Goal: Information Seeking & Learning: Learn about a topic

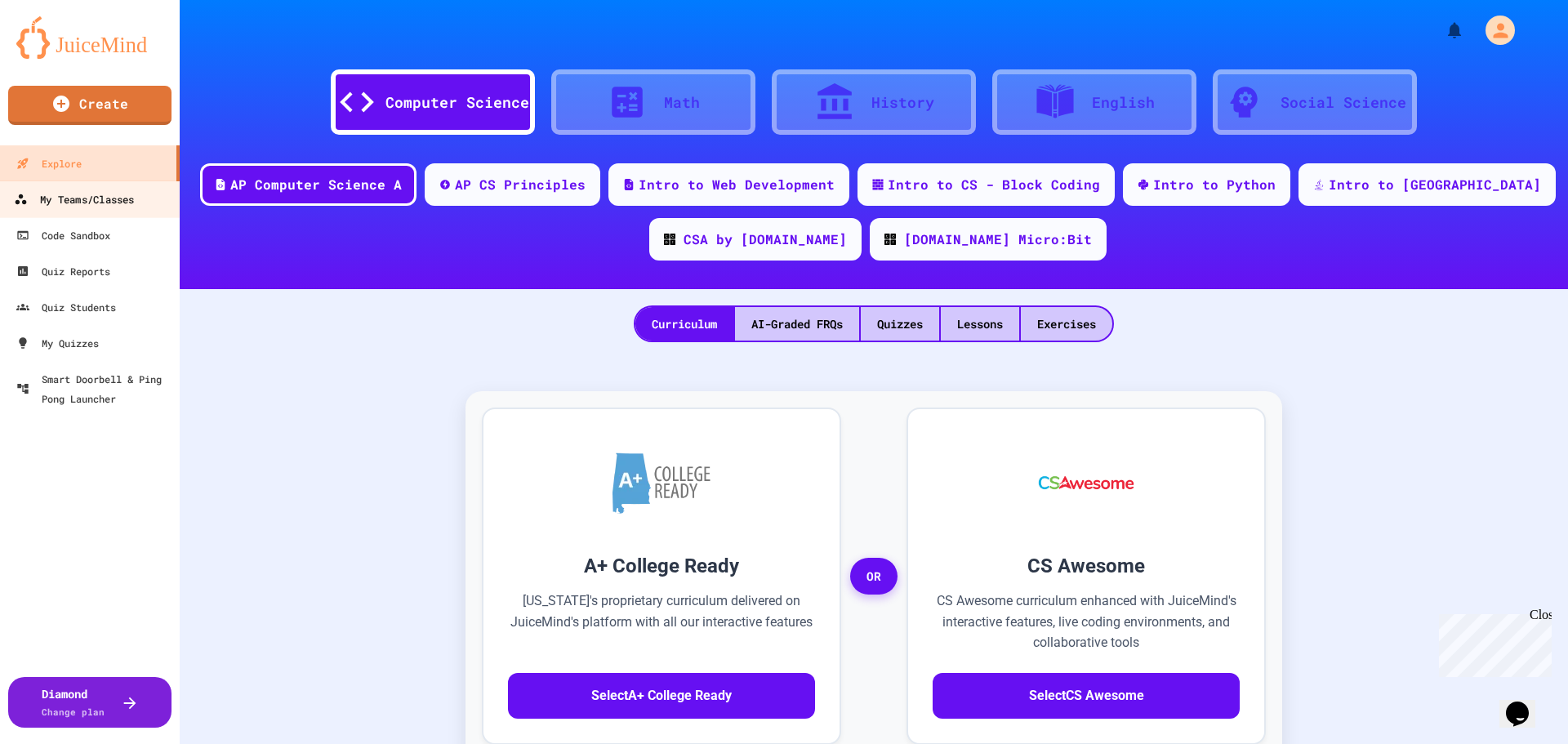
click at [106, 197] on div "My Teams/Classes" at bounding box center [73, 199] width 120 height 20
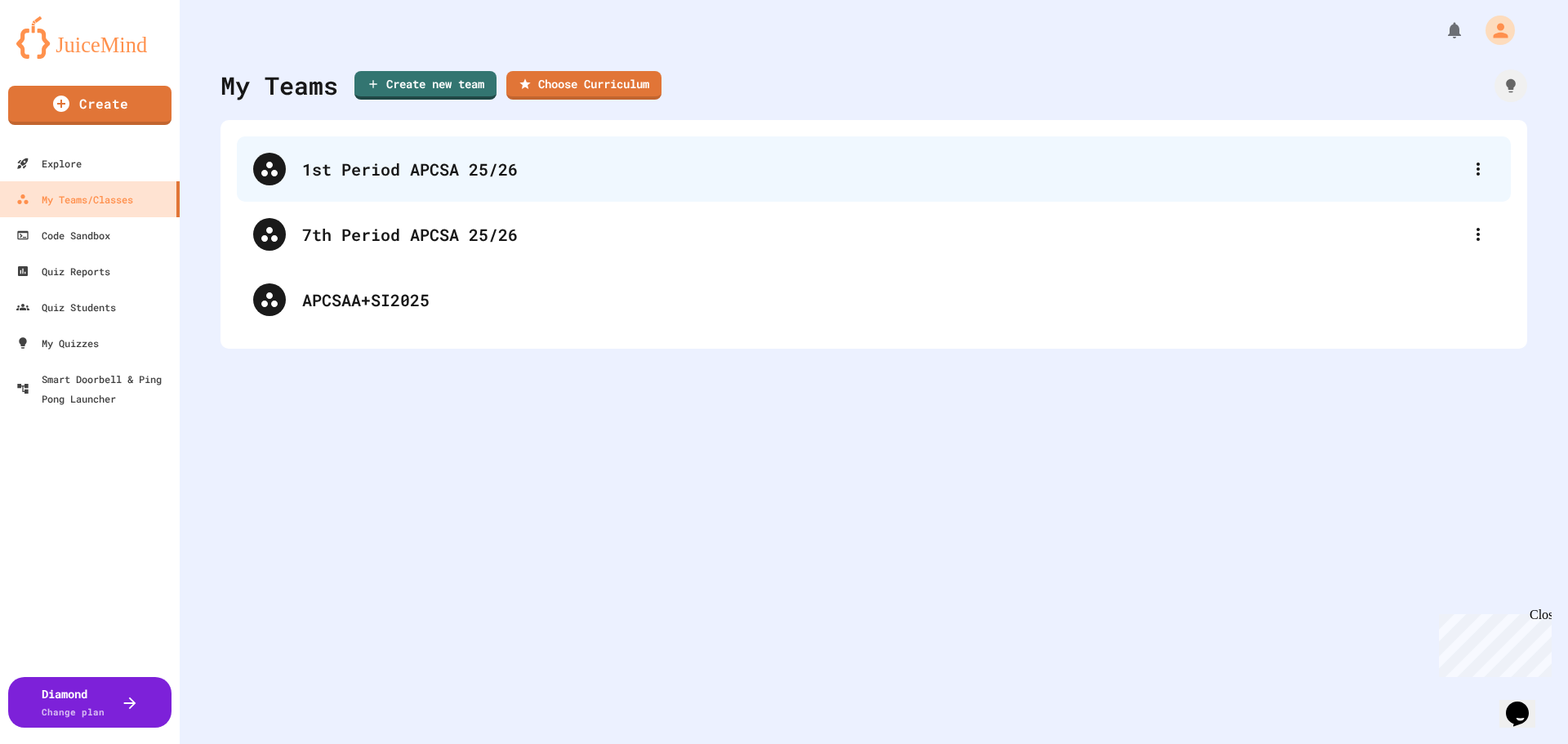
click at [409, 171] on div "1st Period APCSA 25/26" at bounding box center [882, 168] width 1160 height 24
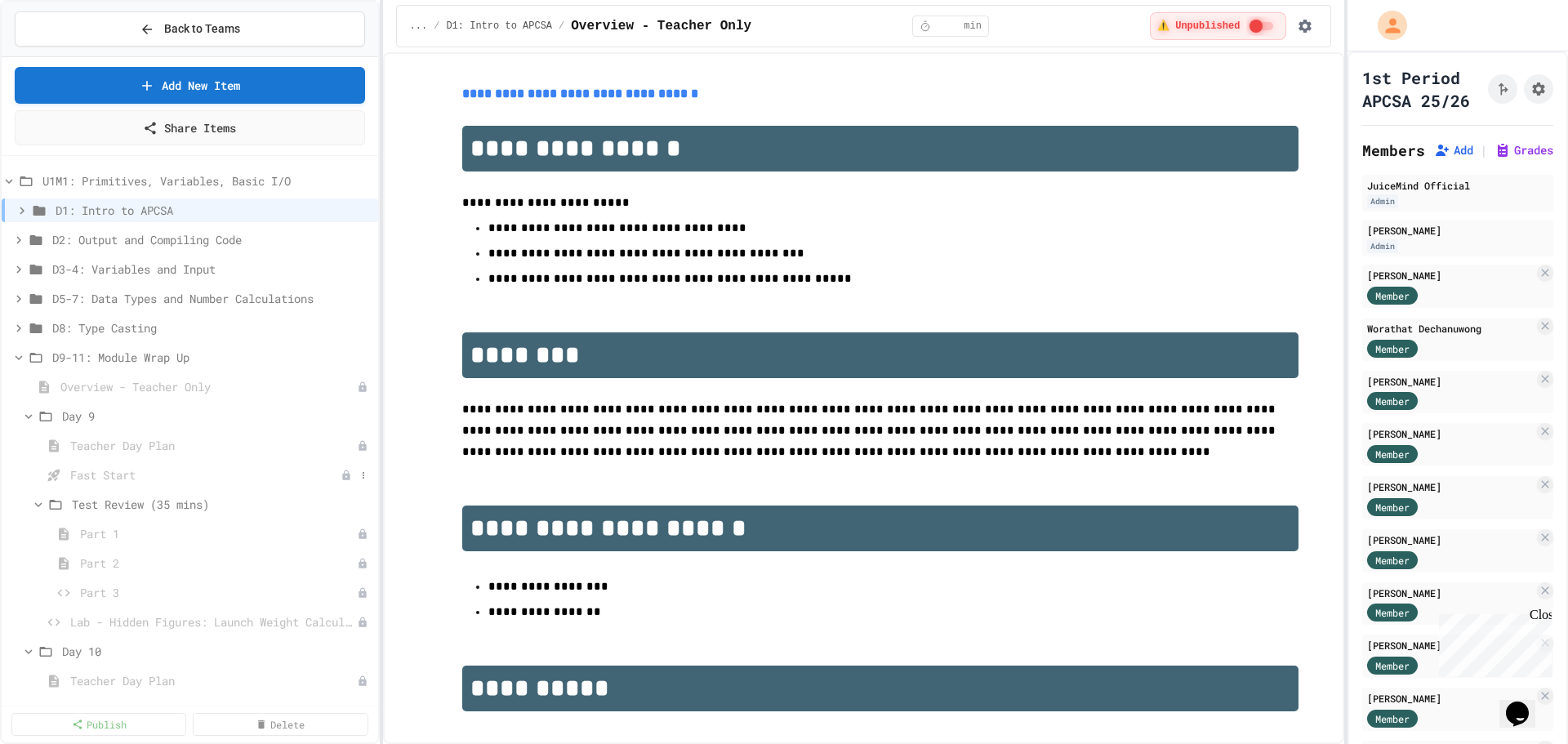
click at [102, 475] on span "Fast Start" at bounding box center [205, 475] width 270 height 17
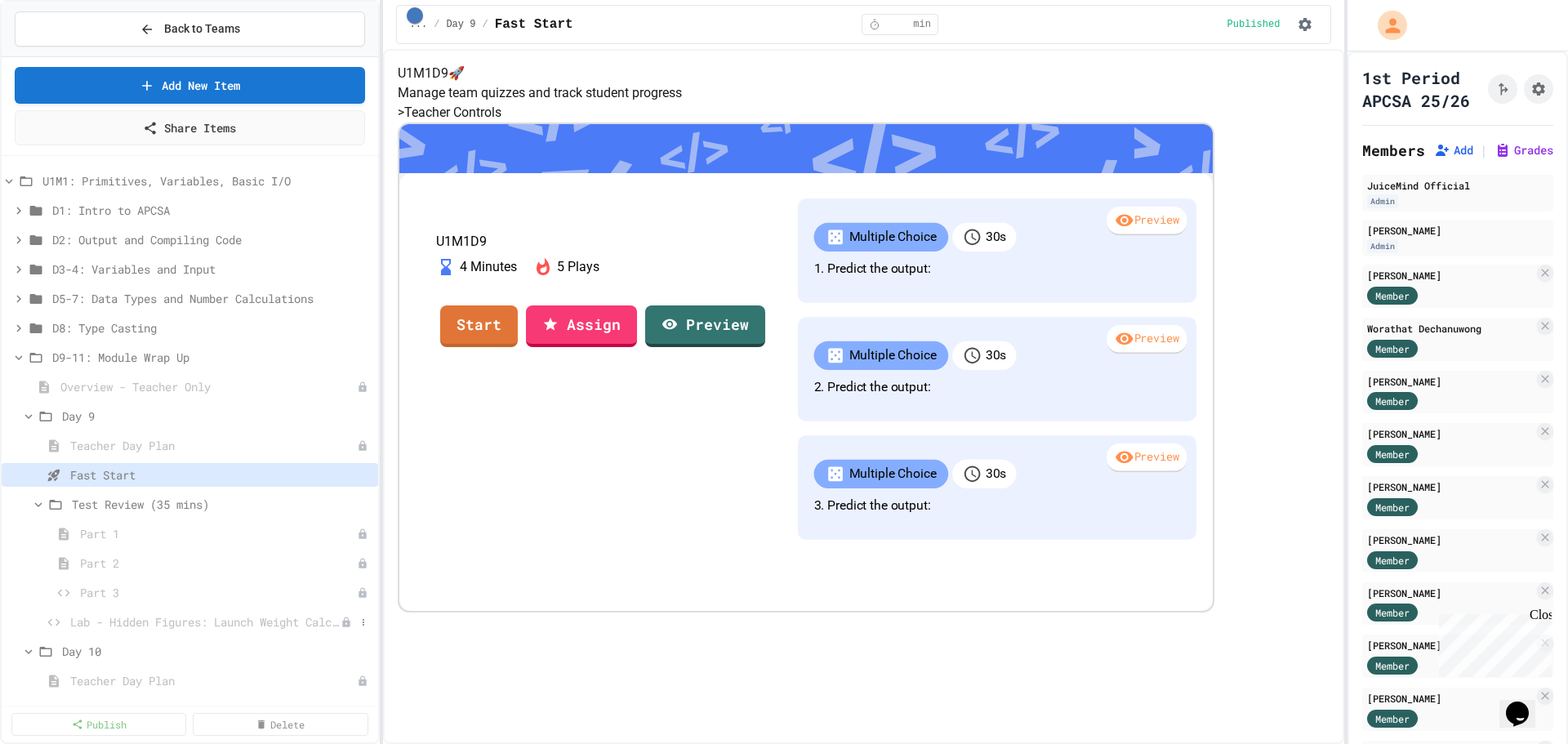
click at [166, 620] on span "Lab - Hidden Figures: Launch Weight Calculator" at bounding box center [205, 621] width 270 height 17
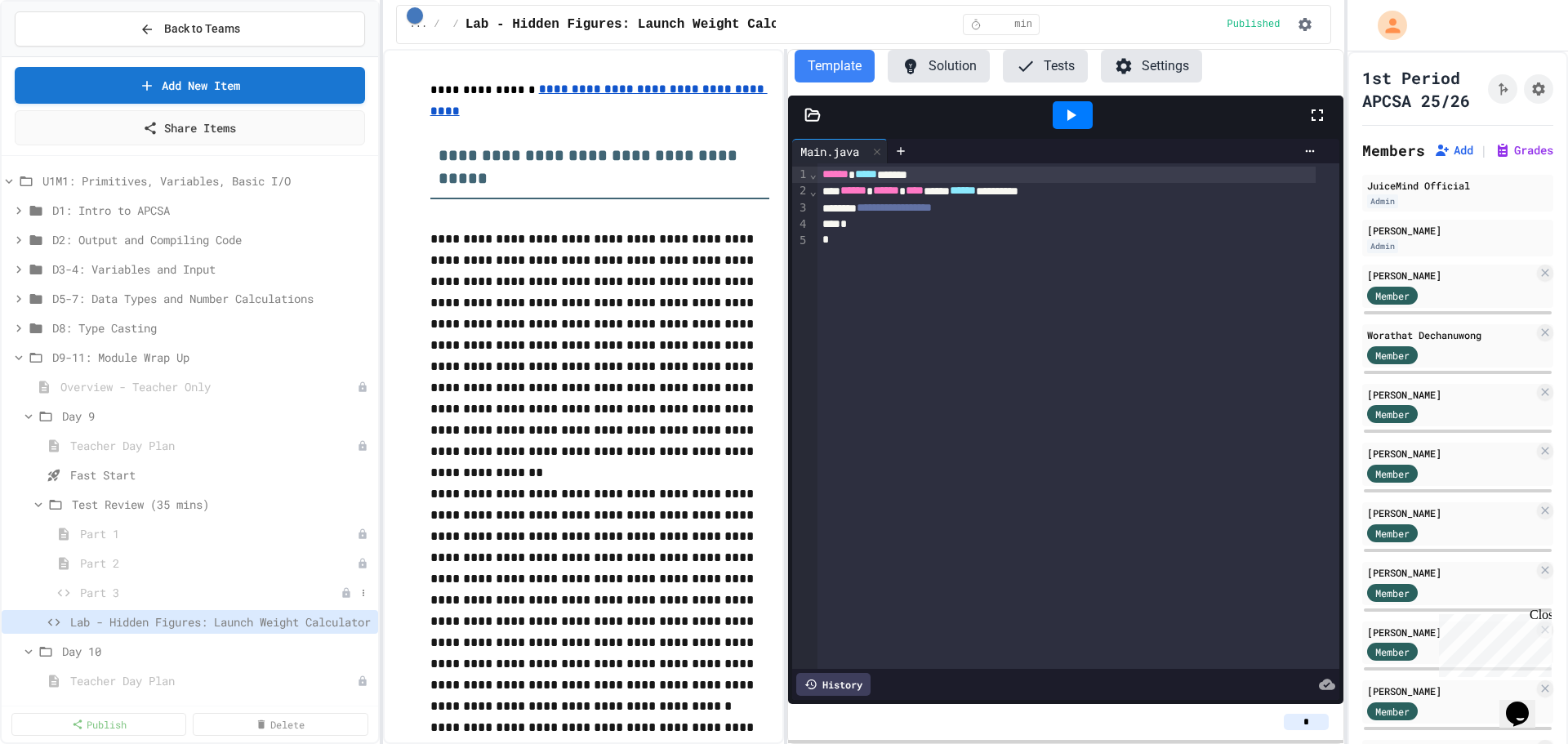
click at [118, 593] on span "Part 3" at bounding box center [210, 592] width 260 height 17
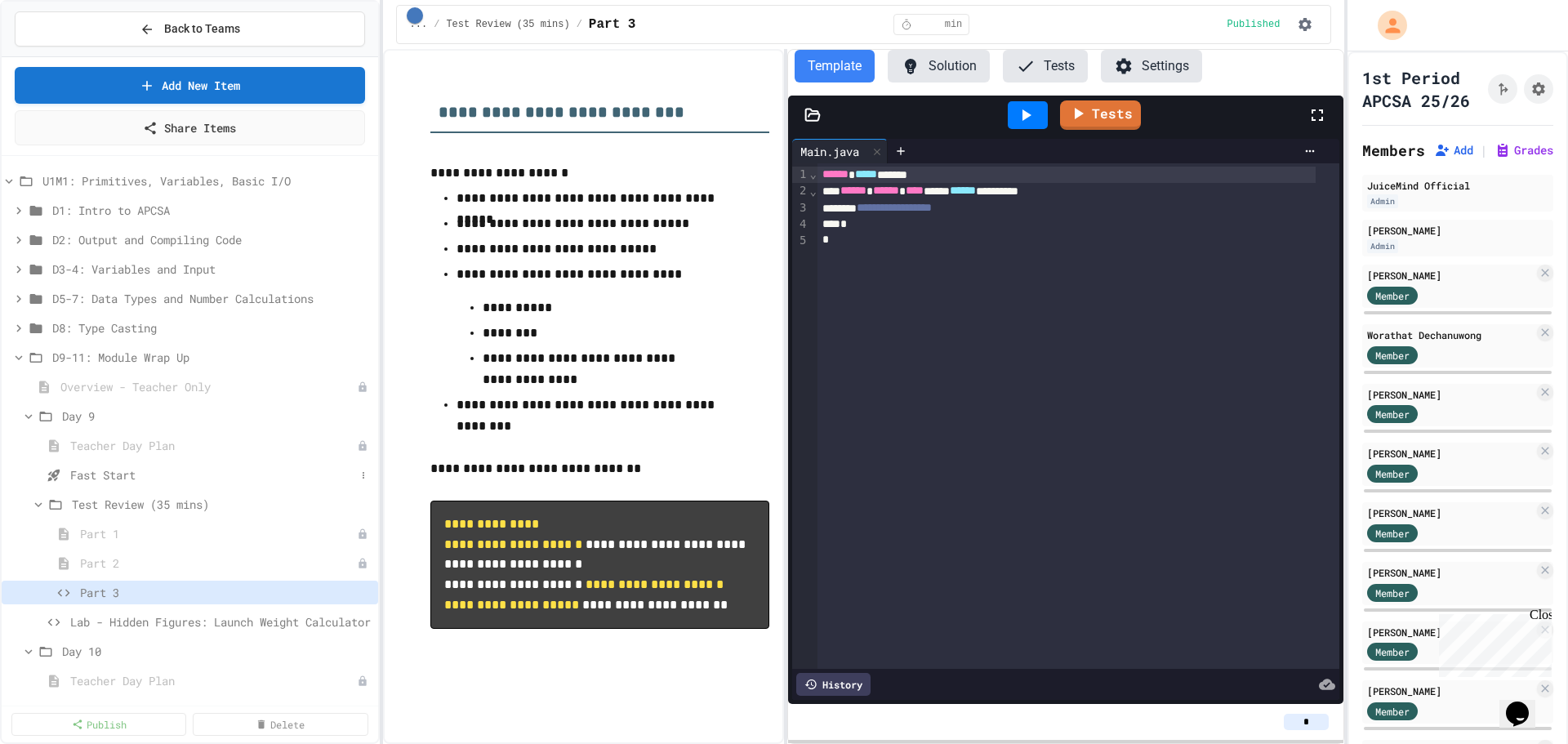
click at [113, 468] on span "Fast Start" at bounding box center [212, 475] width 285 height 17
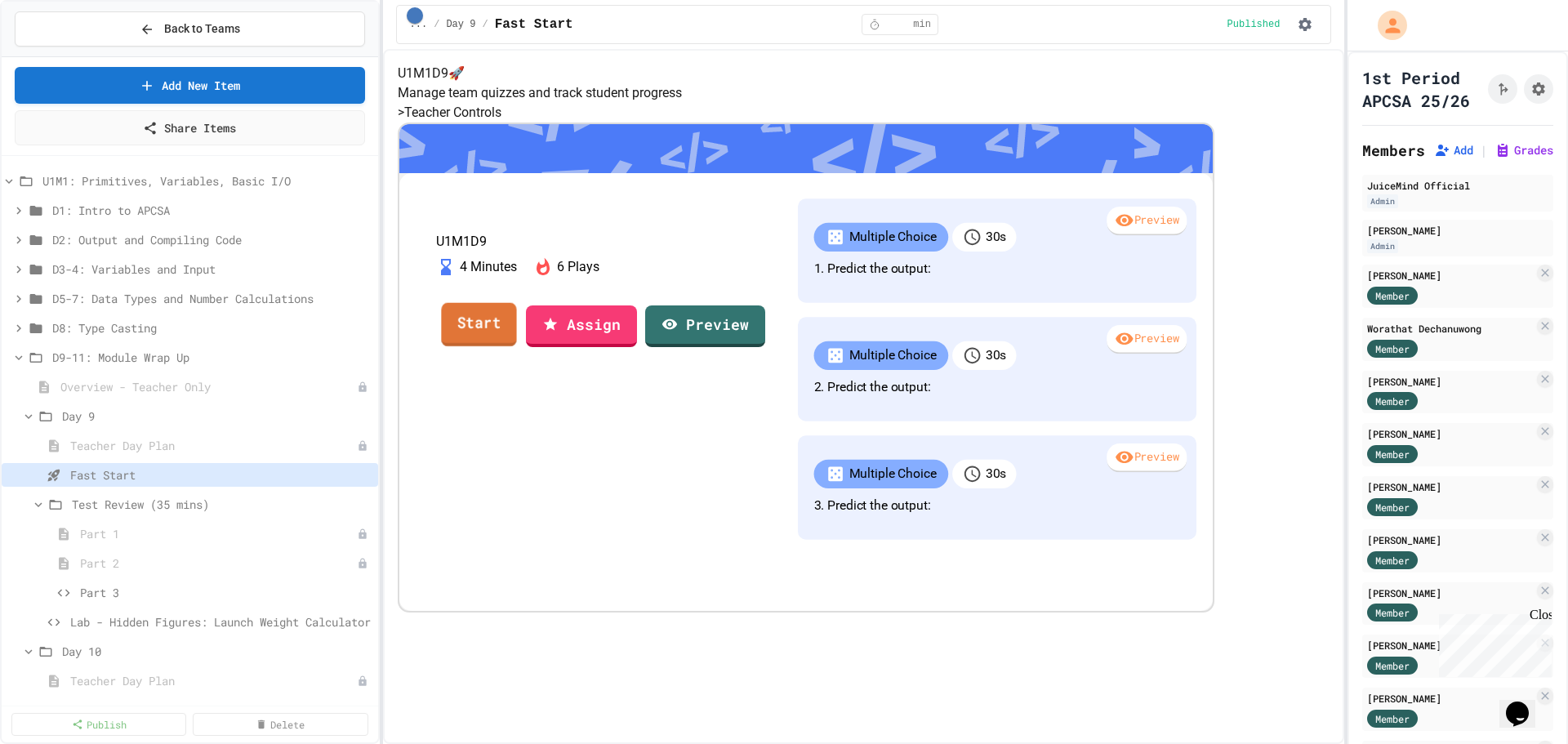
click at [516, 346] on link "Start" at bounding box center [478, 324] width 75 height 44
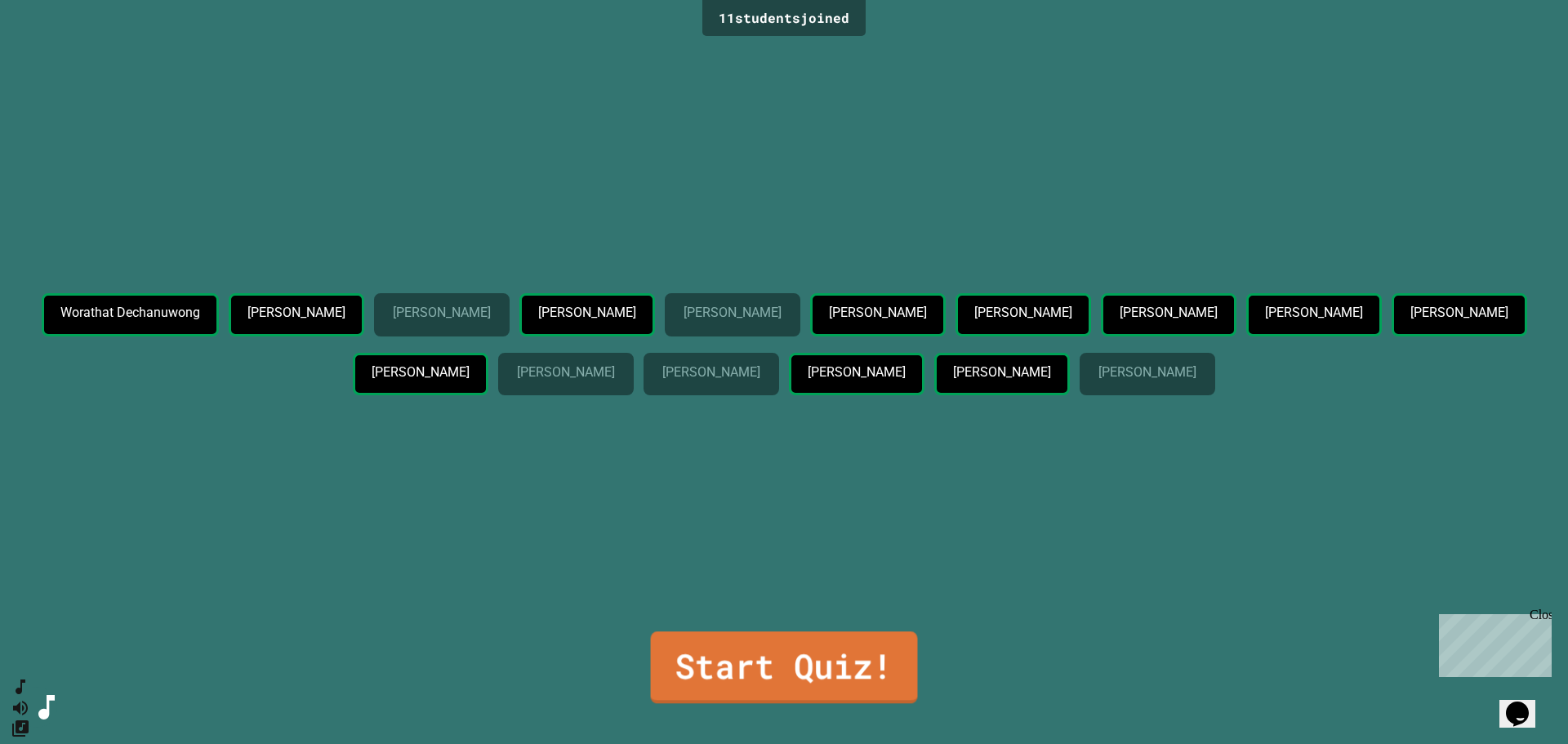
click at [807, 646] on link "Start Quiz!" at bounding box center [784, 667] width 267 height 72
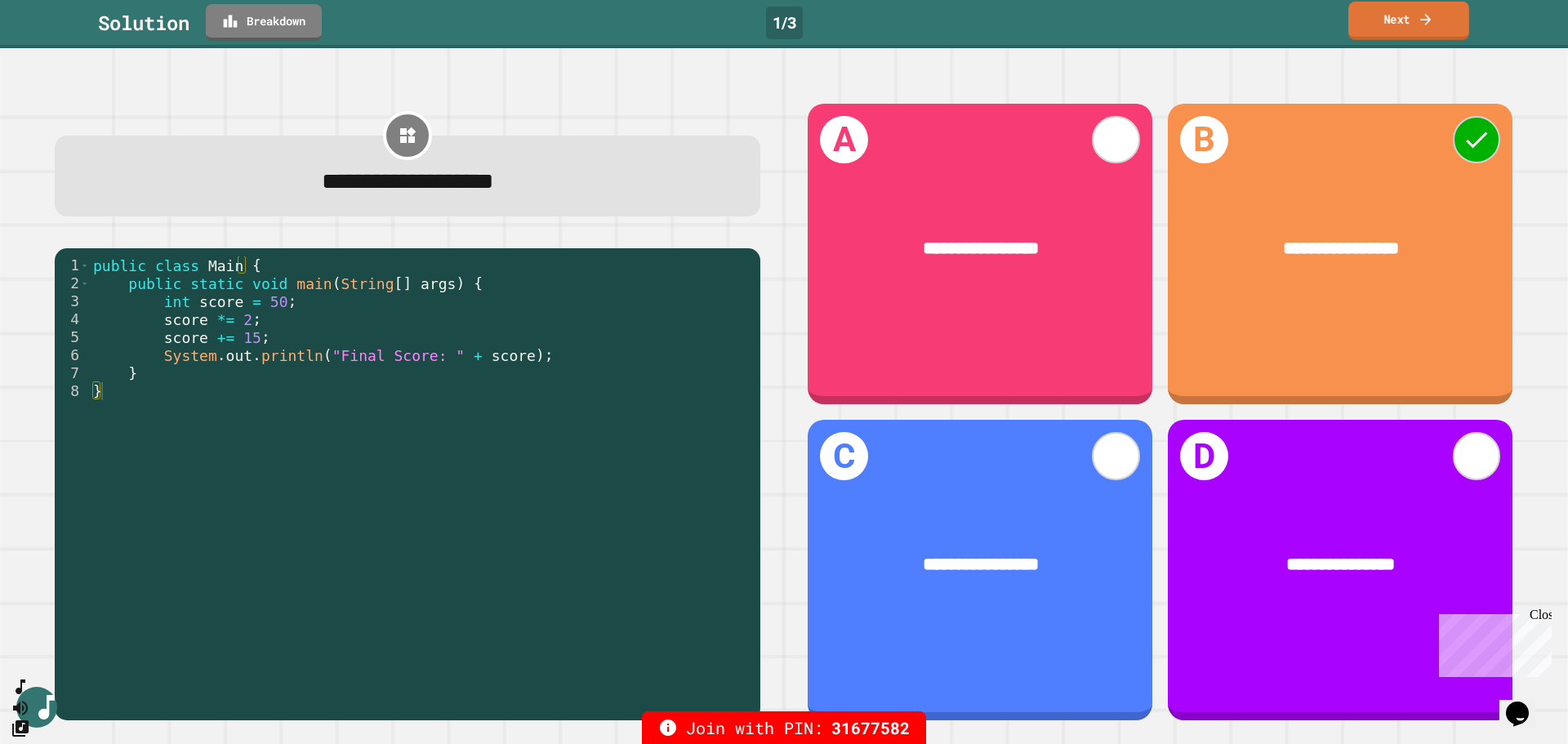
click at [1385, 24] on link "Next" at bounding box center [1409, 21] width 121 height 39
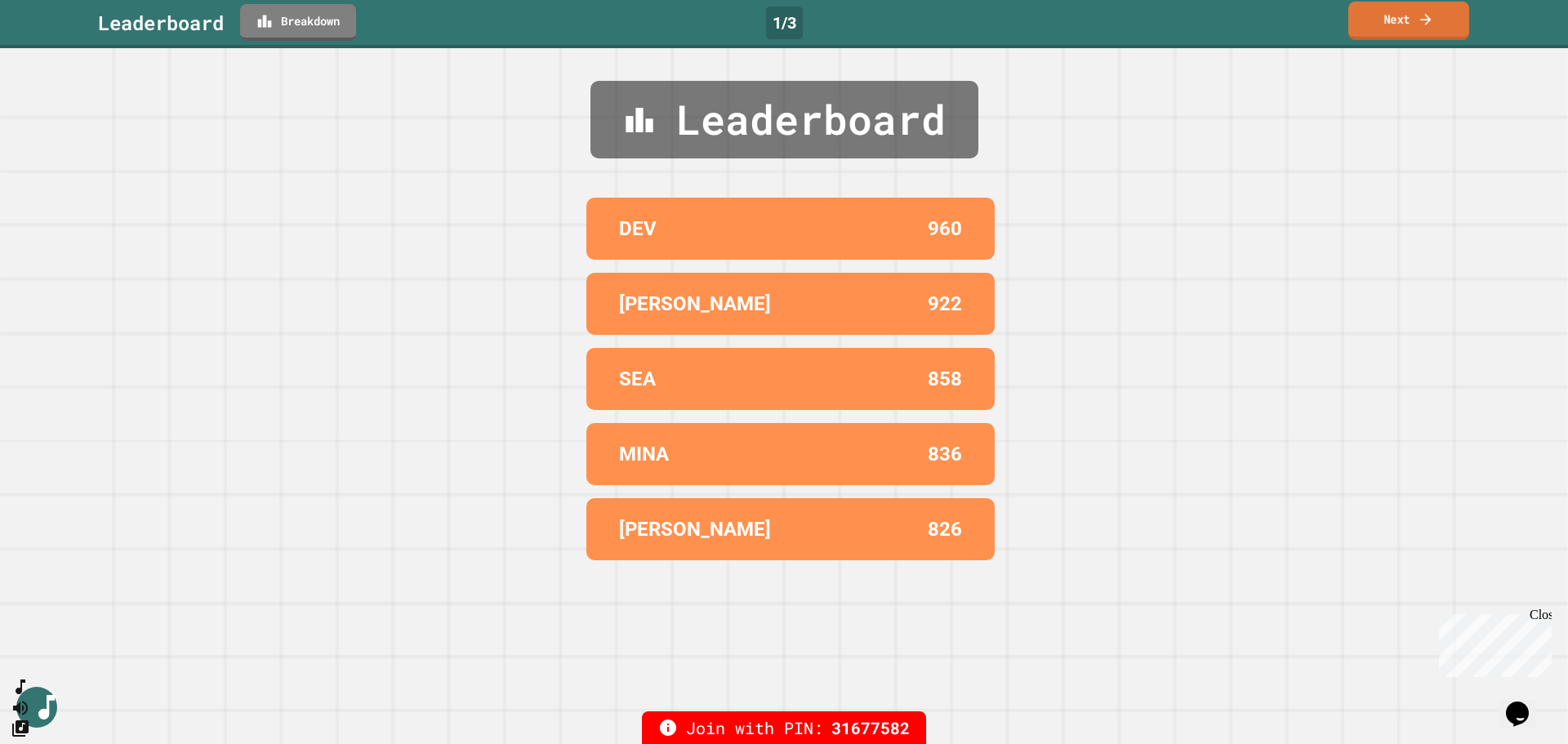
click at [1405, 29] on link "Next" at bounding box center [1409, 21] width 121 height 39
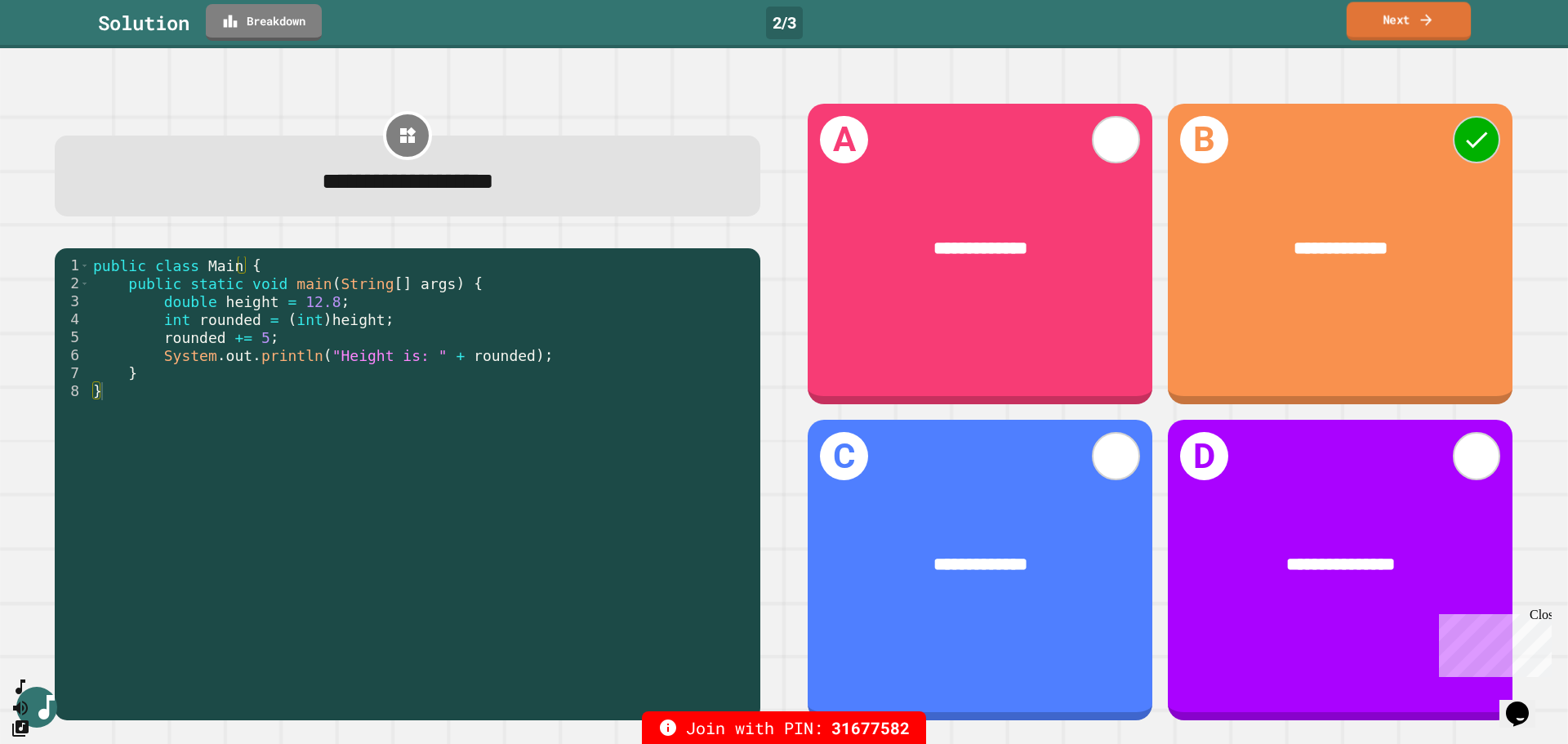
click at [1367, 16] on link "Next" at bounding box center [1408, 21] width 124 height 39
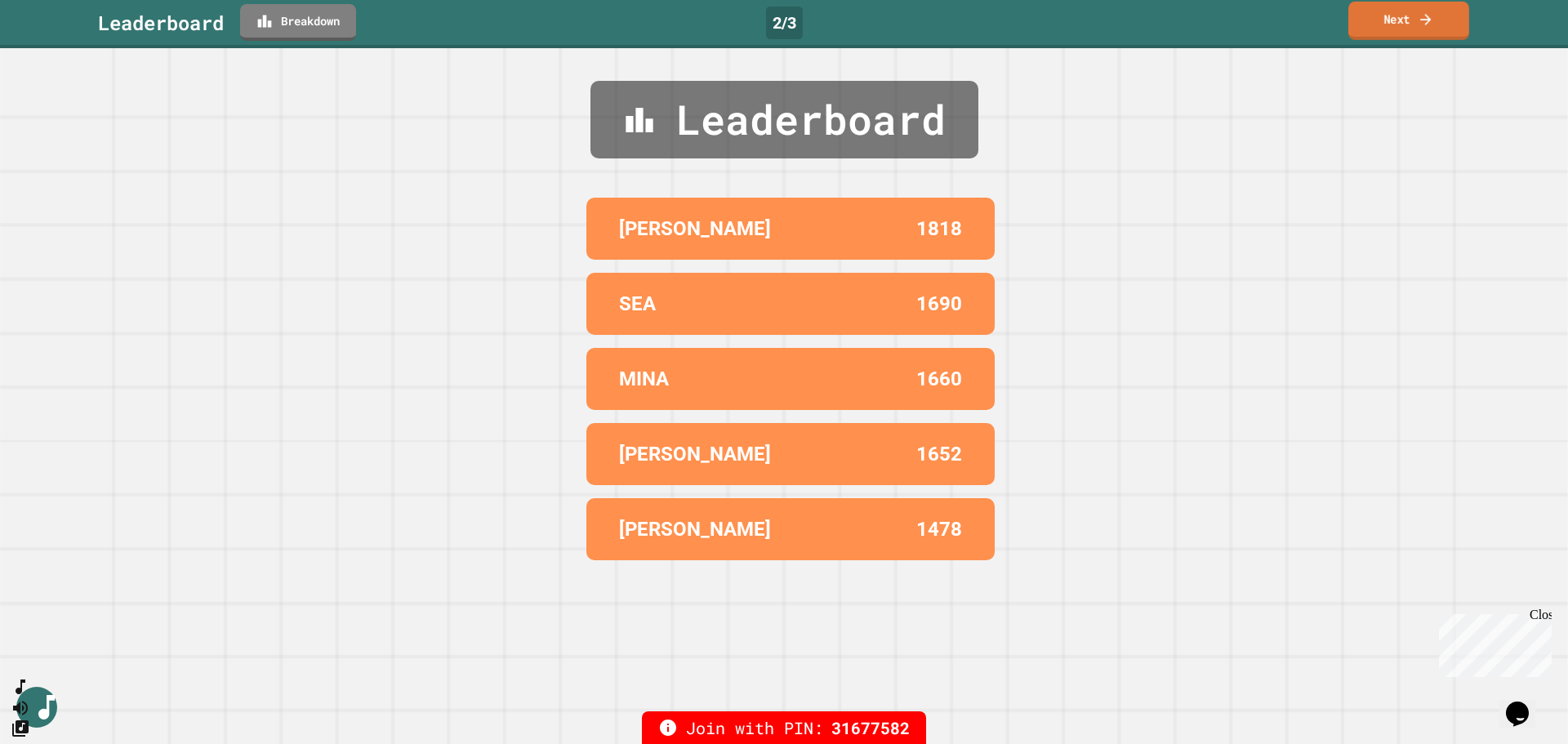
click at [1421, 20] on icon at bounding box center [1426, 19] width 16 height 17
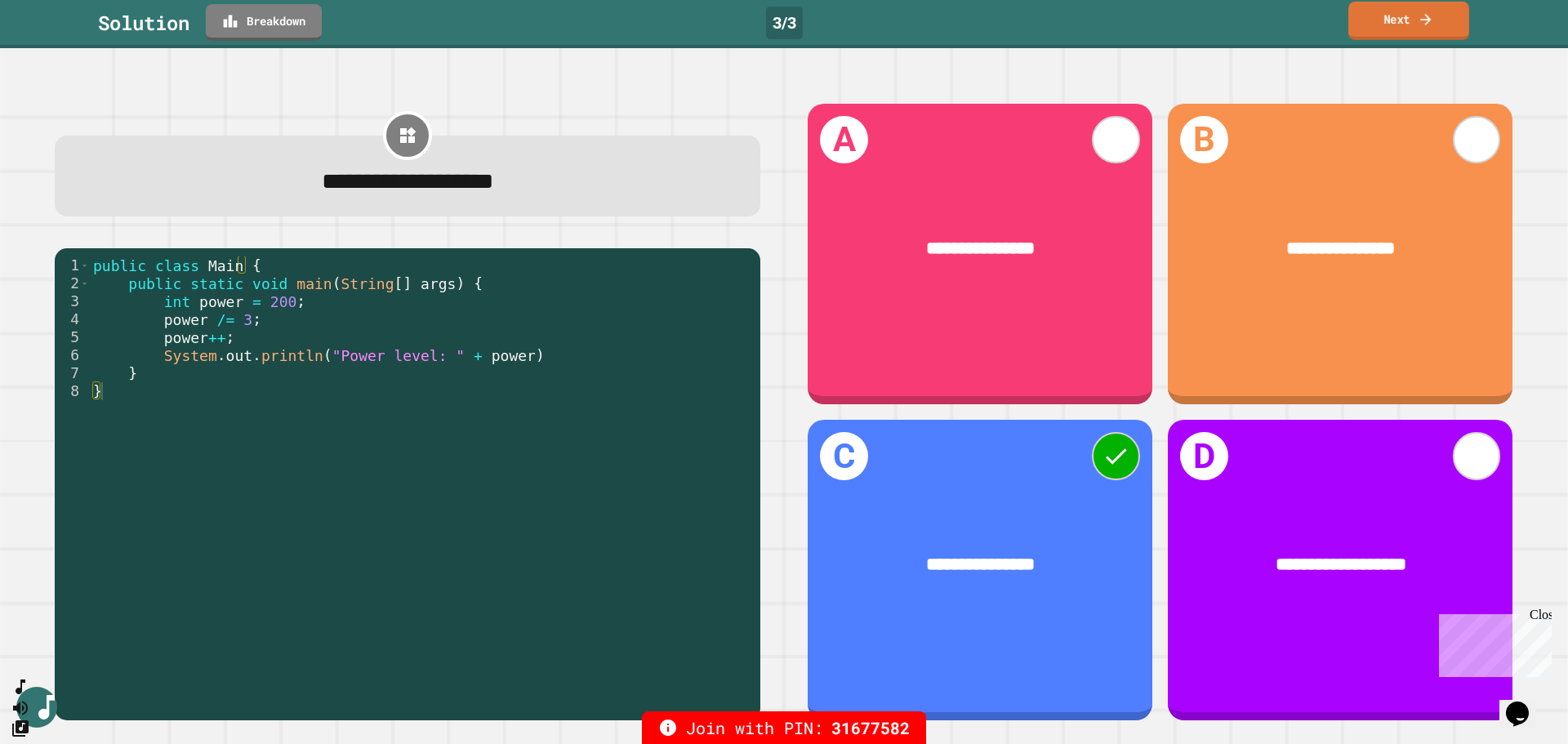
click at [1419, 22] on icon at bounding box center [1426, 19] width 16 height 17
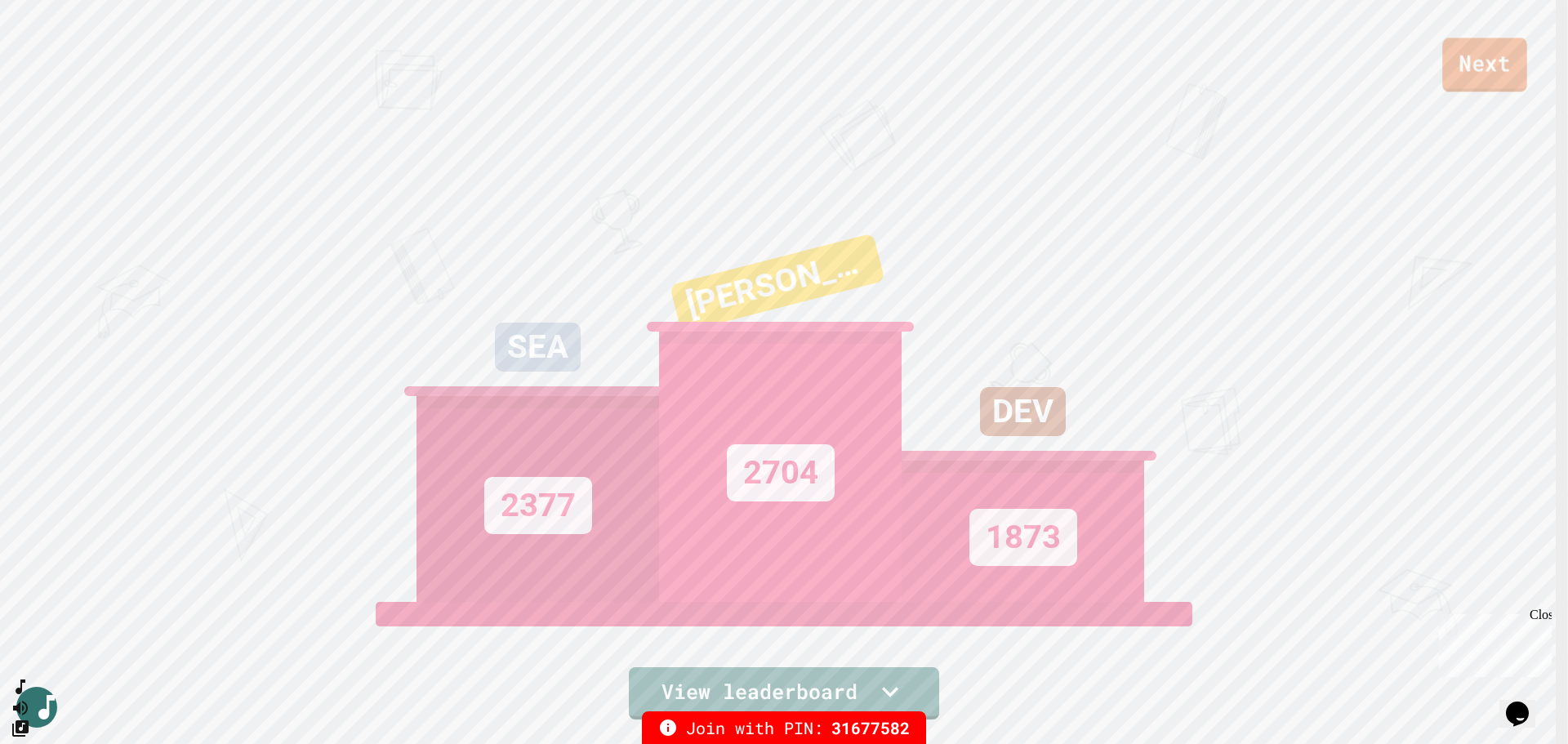
click at [1485, 71] on link "Next" at bounding box center [1485, 65] width 84 height 54
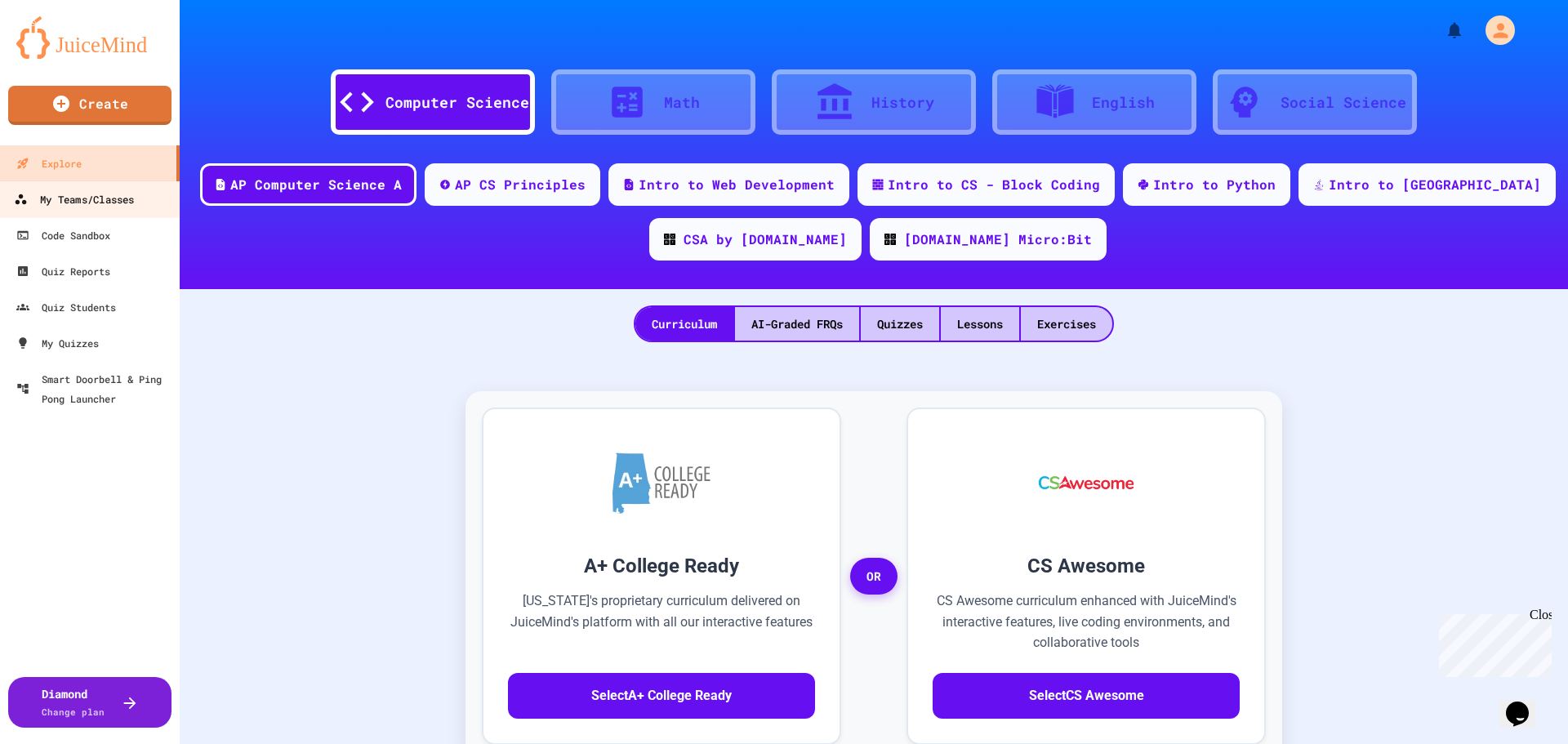
click at [89, 200] on div "My Teams/Classes" at bounding box center [73, 199] width 120 height 20
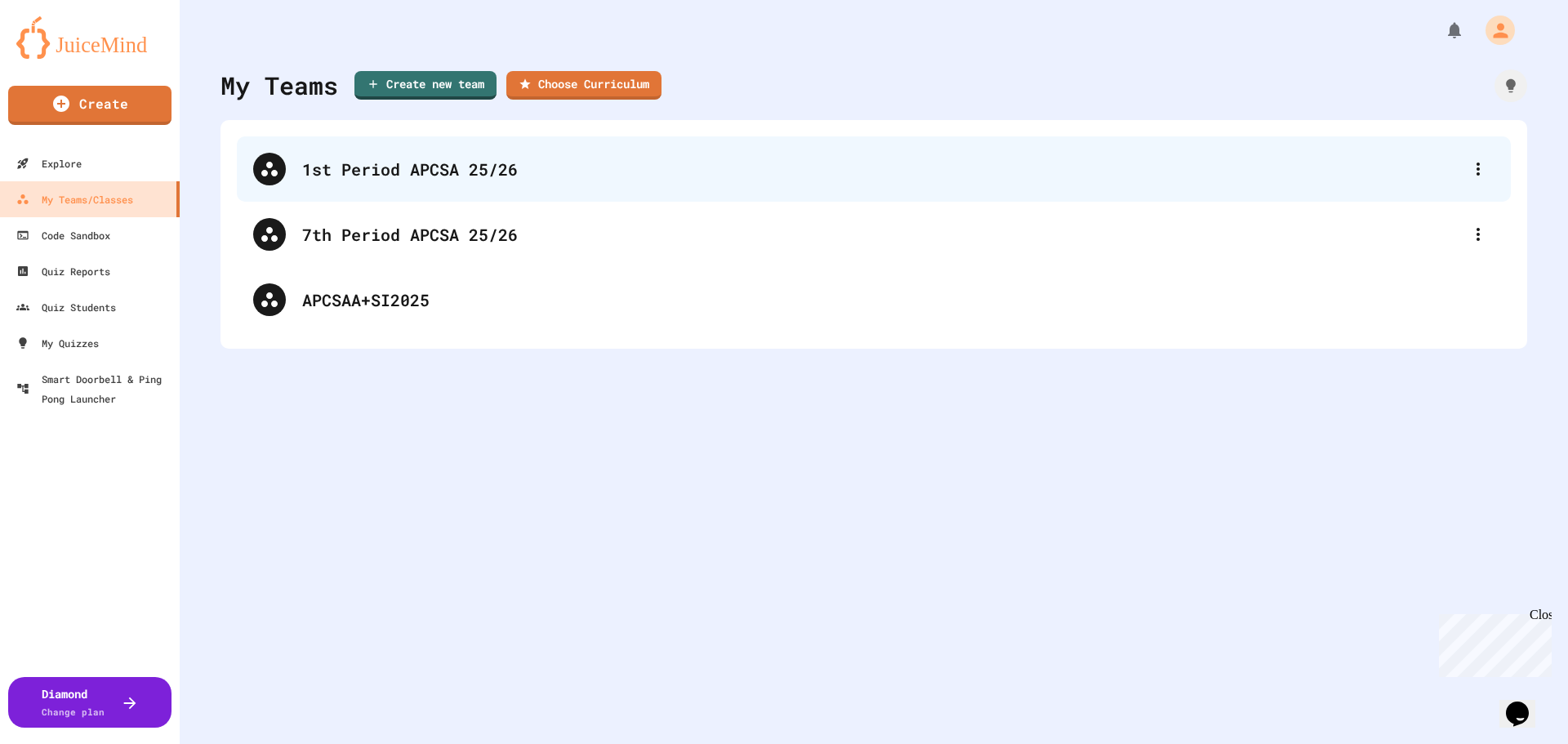
click at [392, 161] on div "1st Period APCSA 25/26" at bounding box center [882, 168] width 1160 height 24
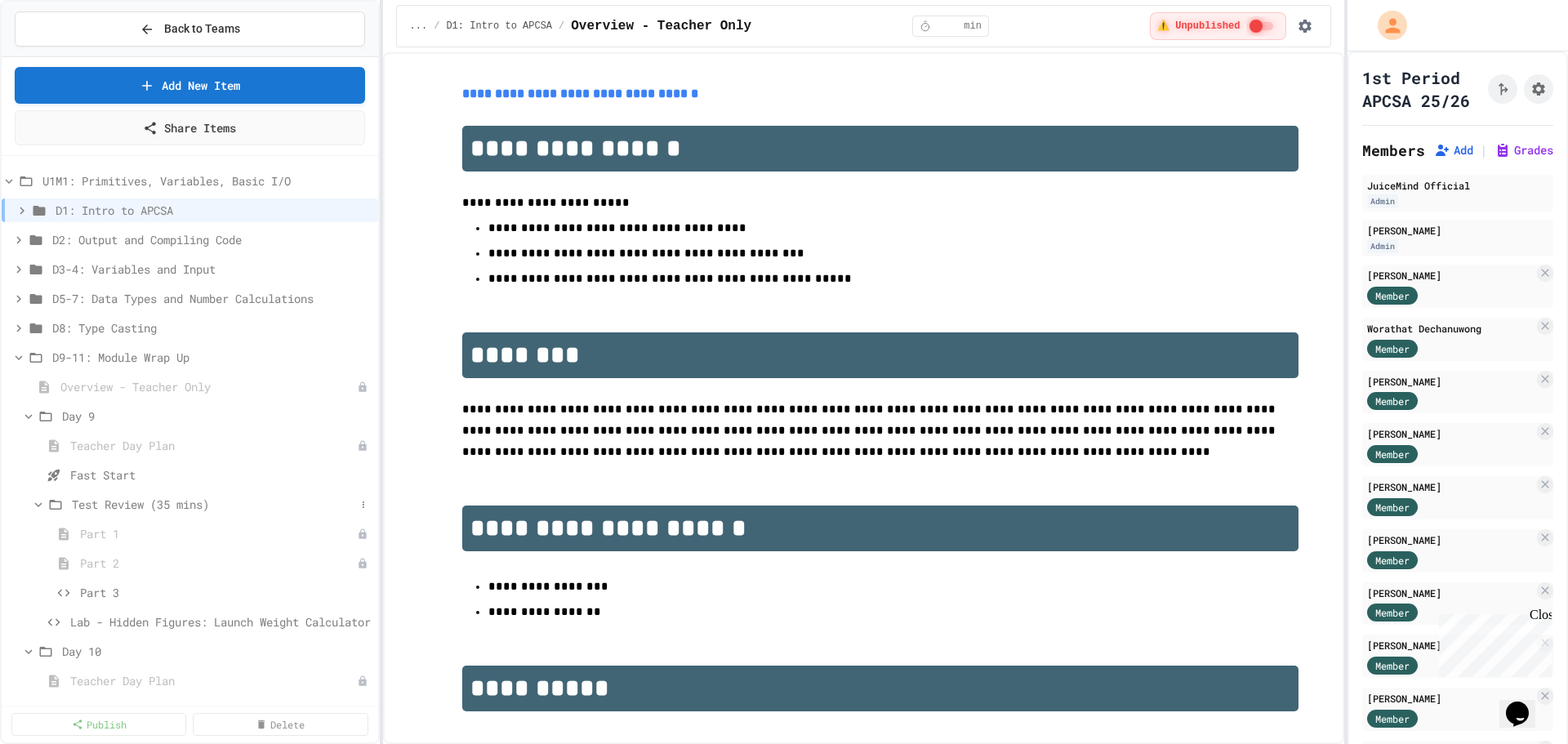
click at [189, 502] on span "Test Review (35 mins)" at bounding box center [213, 504] width 284 height 17
click at [183, 502] on span "Test Review (35 mins)" at bounding box center [213, 504] width 284 height 17
click at [147, 614] on span "Lab - Hidden Figures: Launch Weight Calculator" at bounding box center [212, 621] width 285 height 17
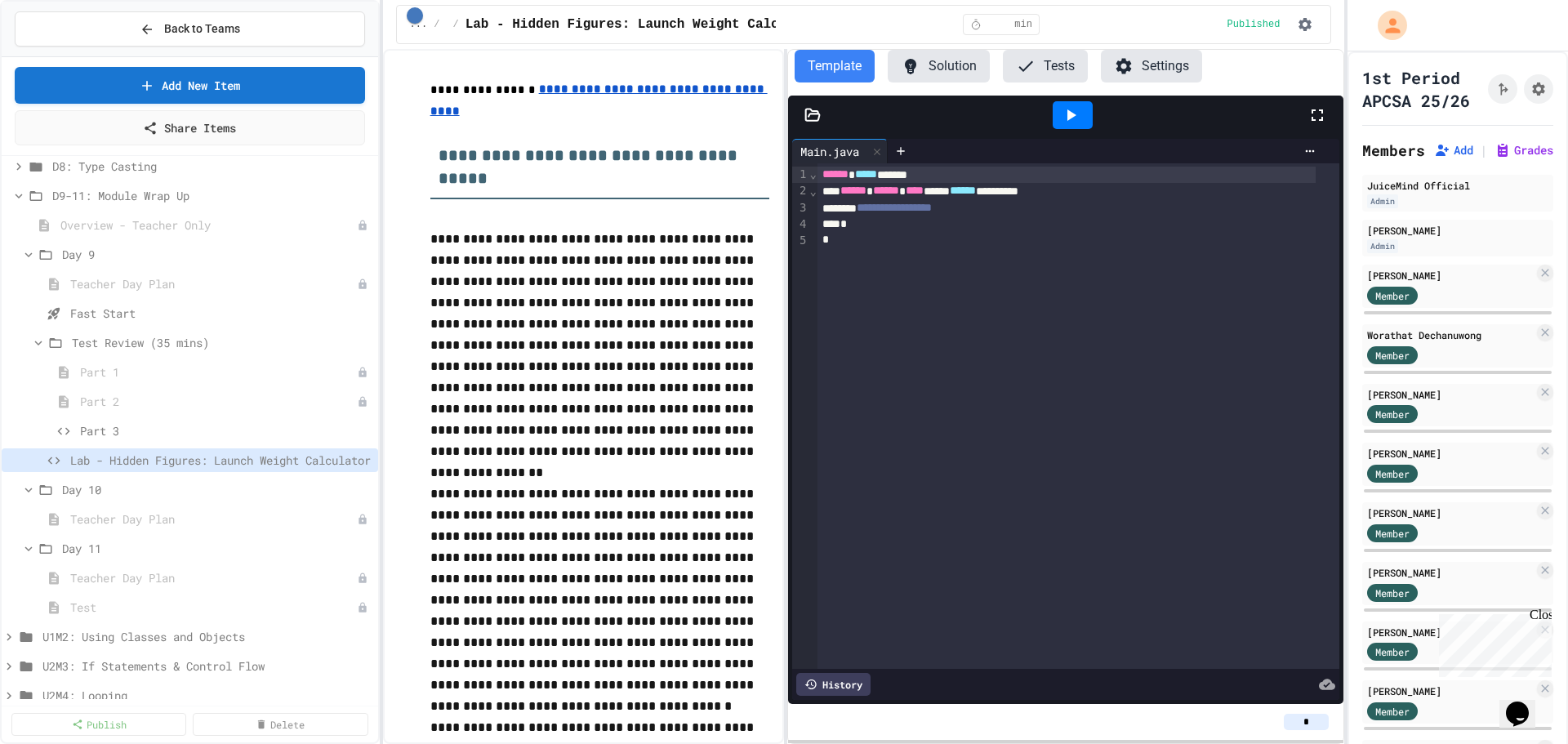
scroll to position [163, 0]
click at [184, 524] on span "Teacher Day Plan" at bounding box center [205, 517] width 270 height 17
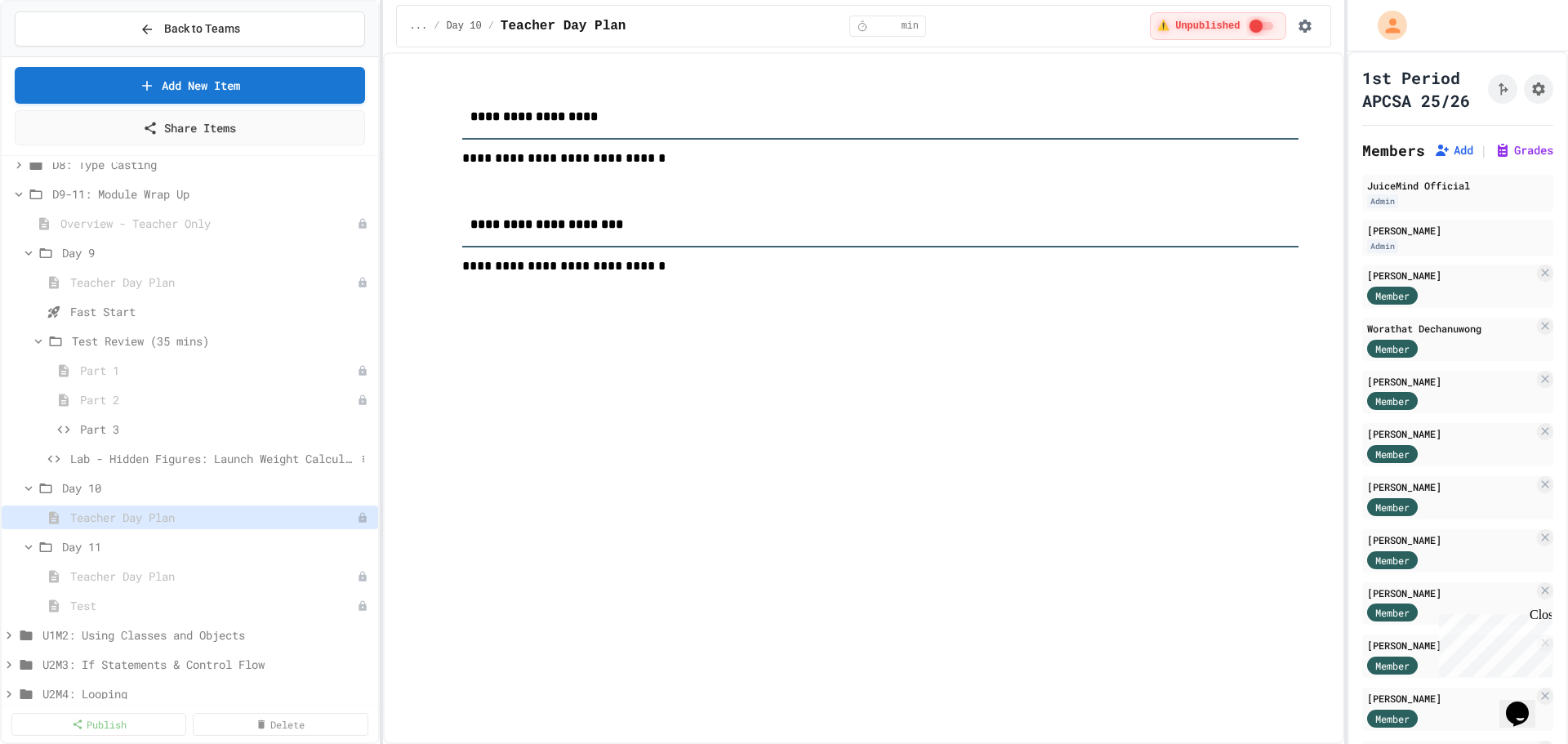
click at [149, 467] on div "Lab - Hidden Figures: Launch Weight Calculator" at bounding box center [189, 459] width 376 height 24
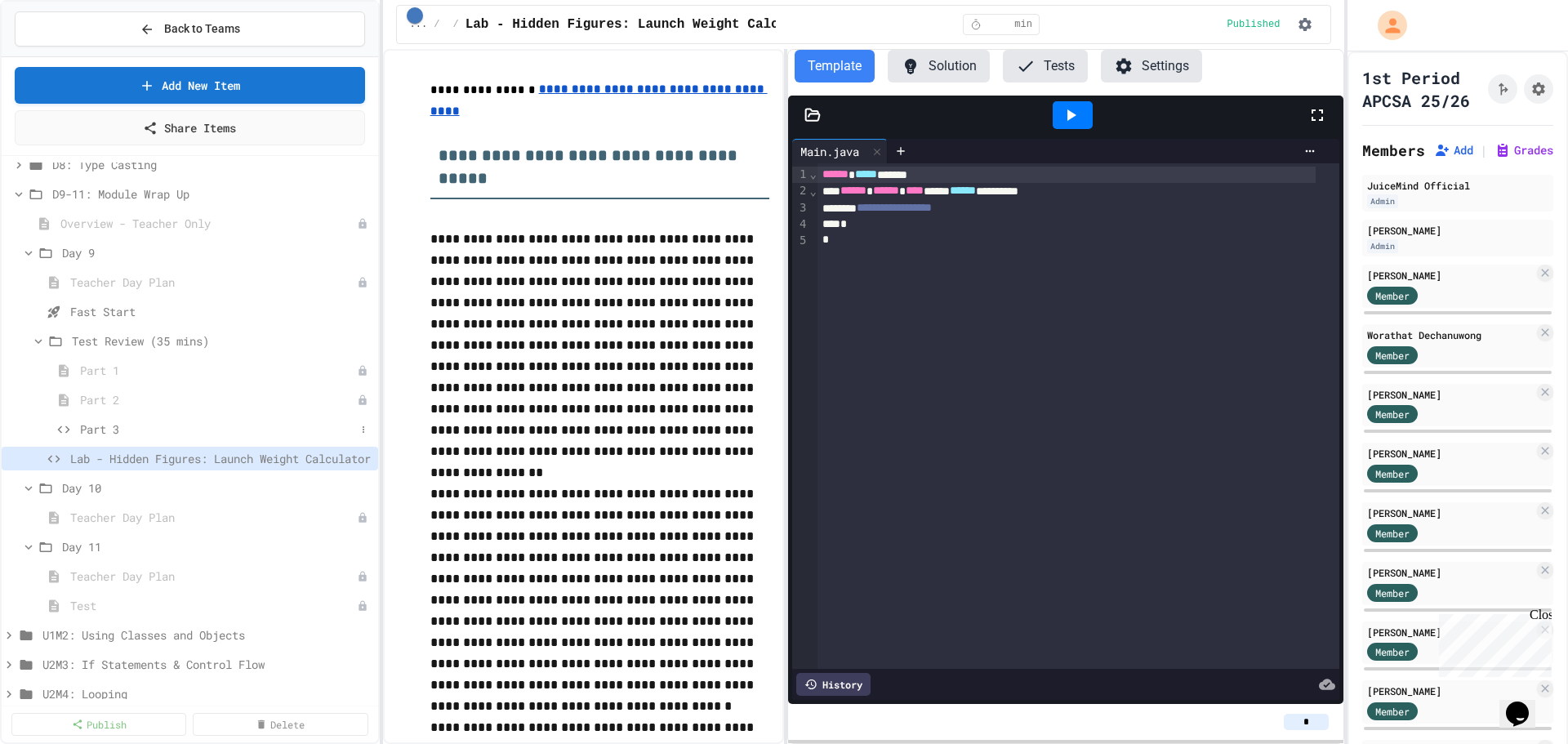
click at [113, 424] on span "Part 3" at bounding box center [217, 428] width 275 height 17
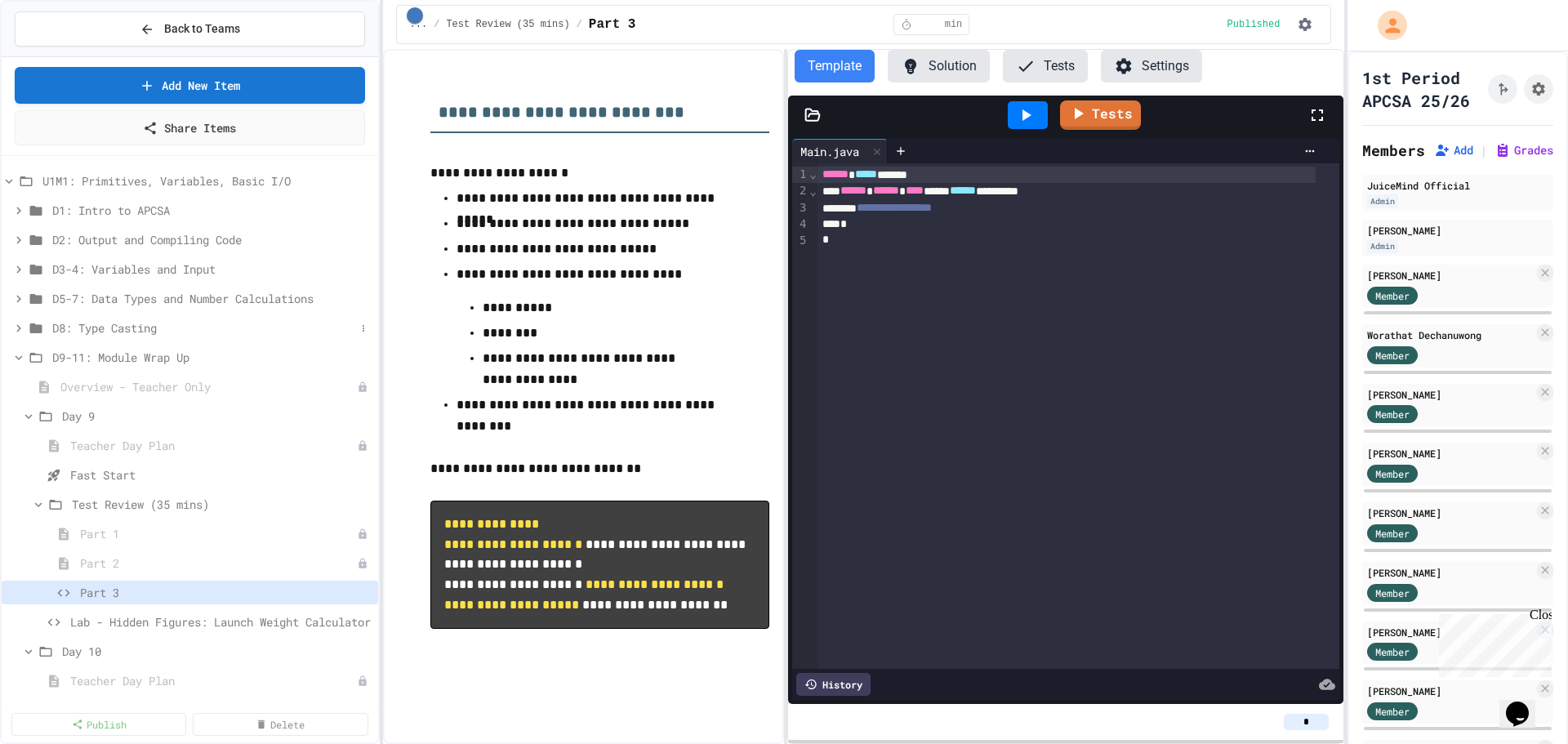
click at [21, 330] on icon at bounding box center [19, 327] width 14 height 14
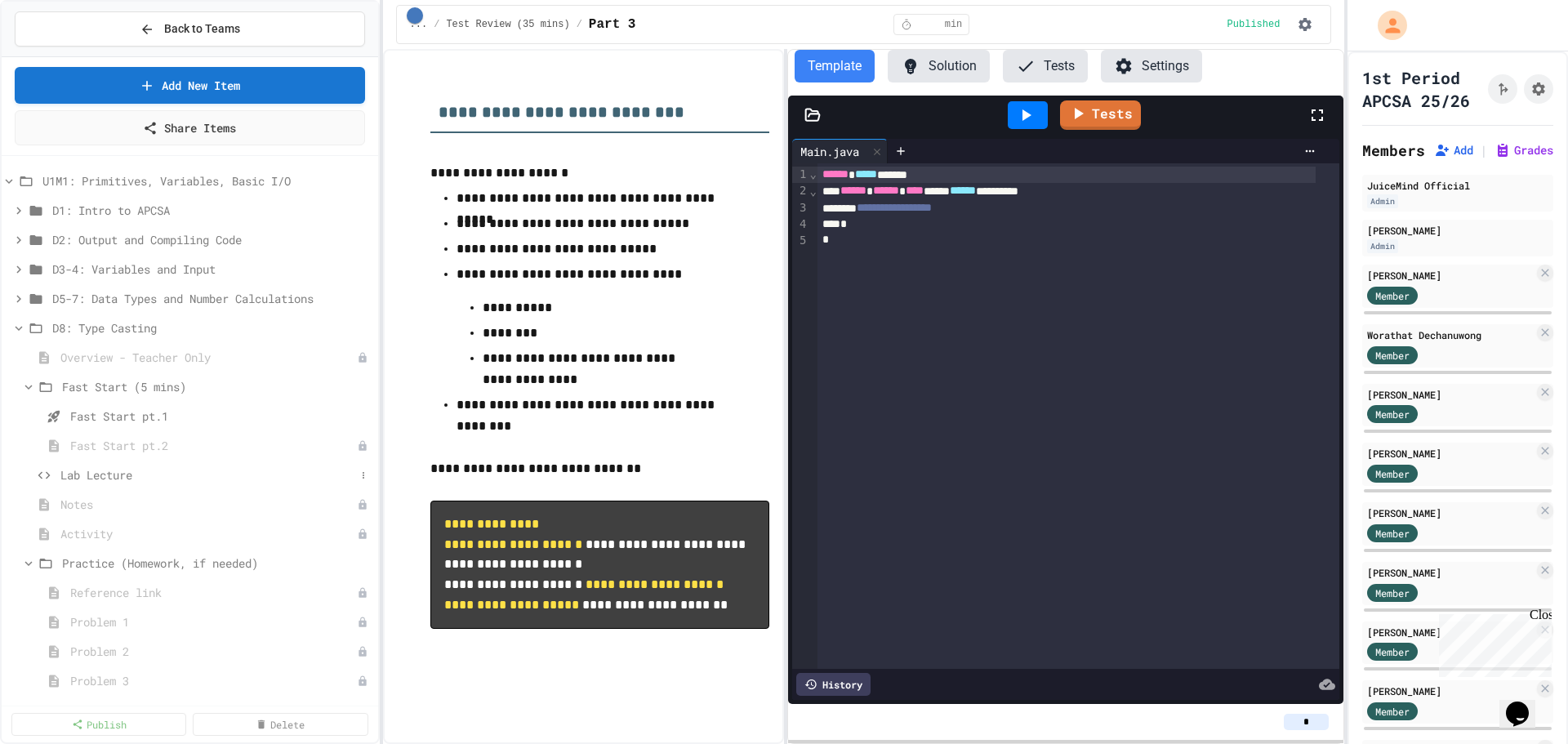
click at [105, 478] on span "Lab Lecture" at bounding box center [208, 475] width 295 height 17
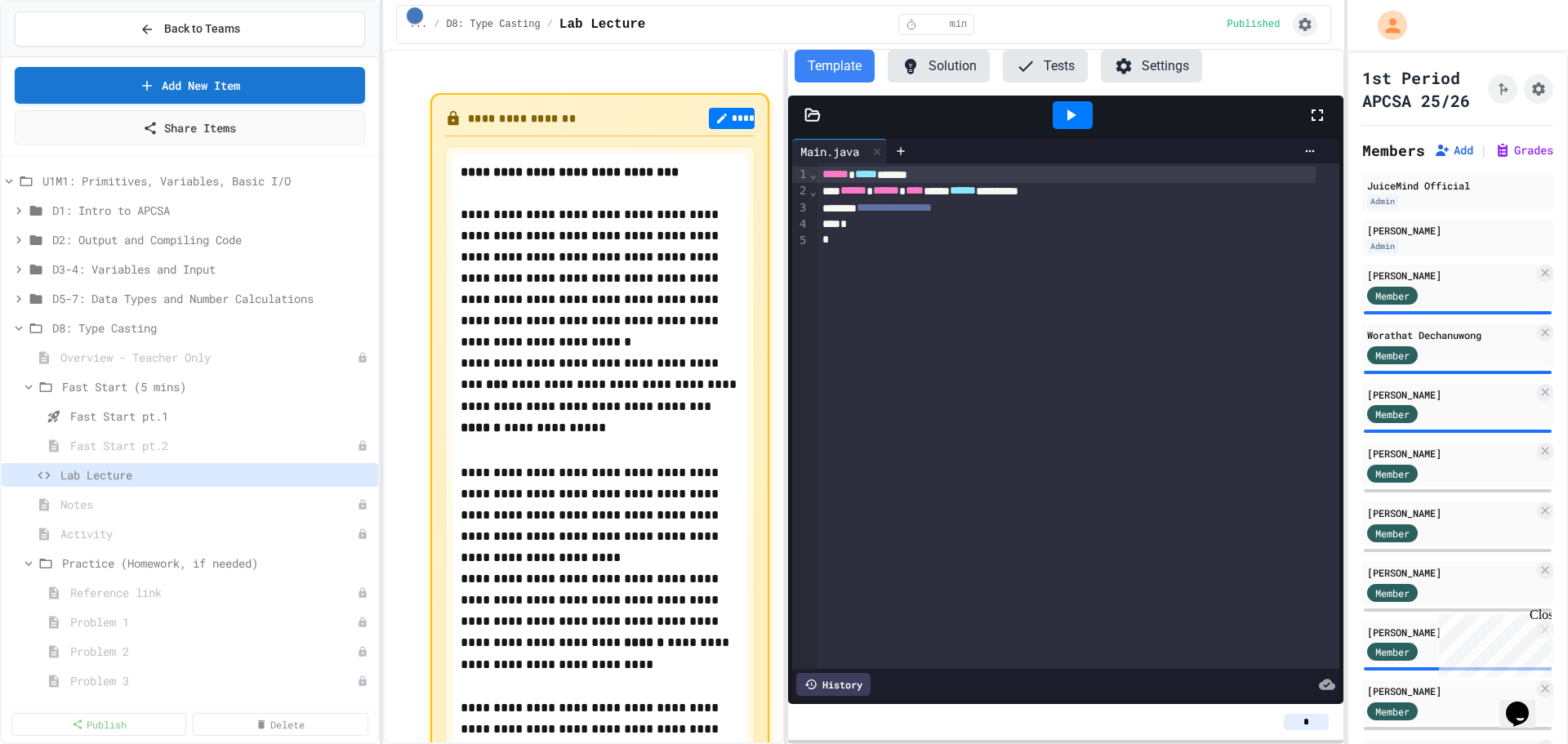
click at [1301, 24] on icon "button" at bounding box center [1306, 24] width 13 height 13
click at [1261, 99] on li "Student Preview" at bounding box center [1261, 87] width 116 height 29
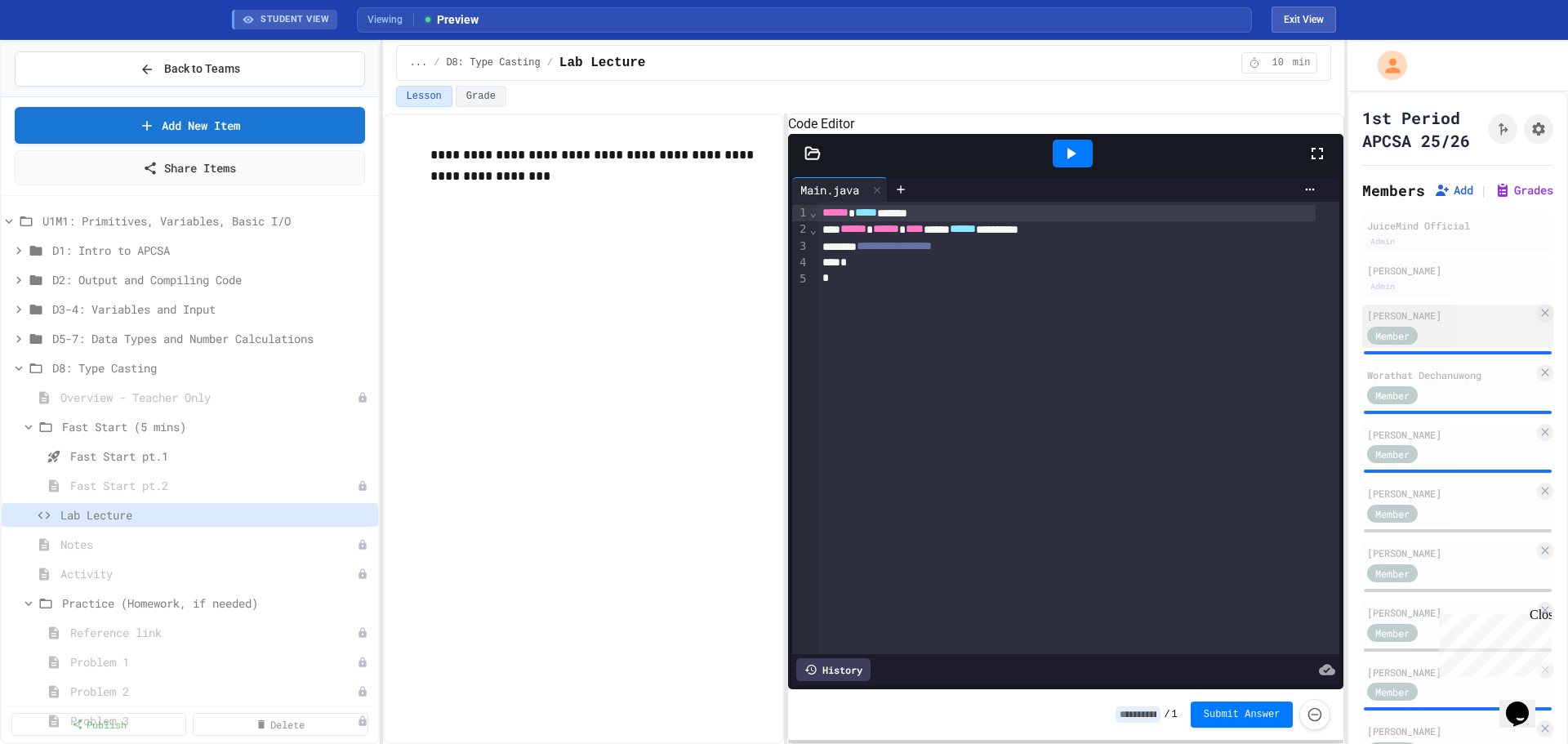
click at [1447, 344] on div "Member" at bounding box center [1408, 334] width 82 height 20
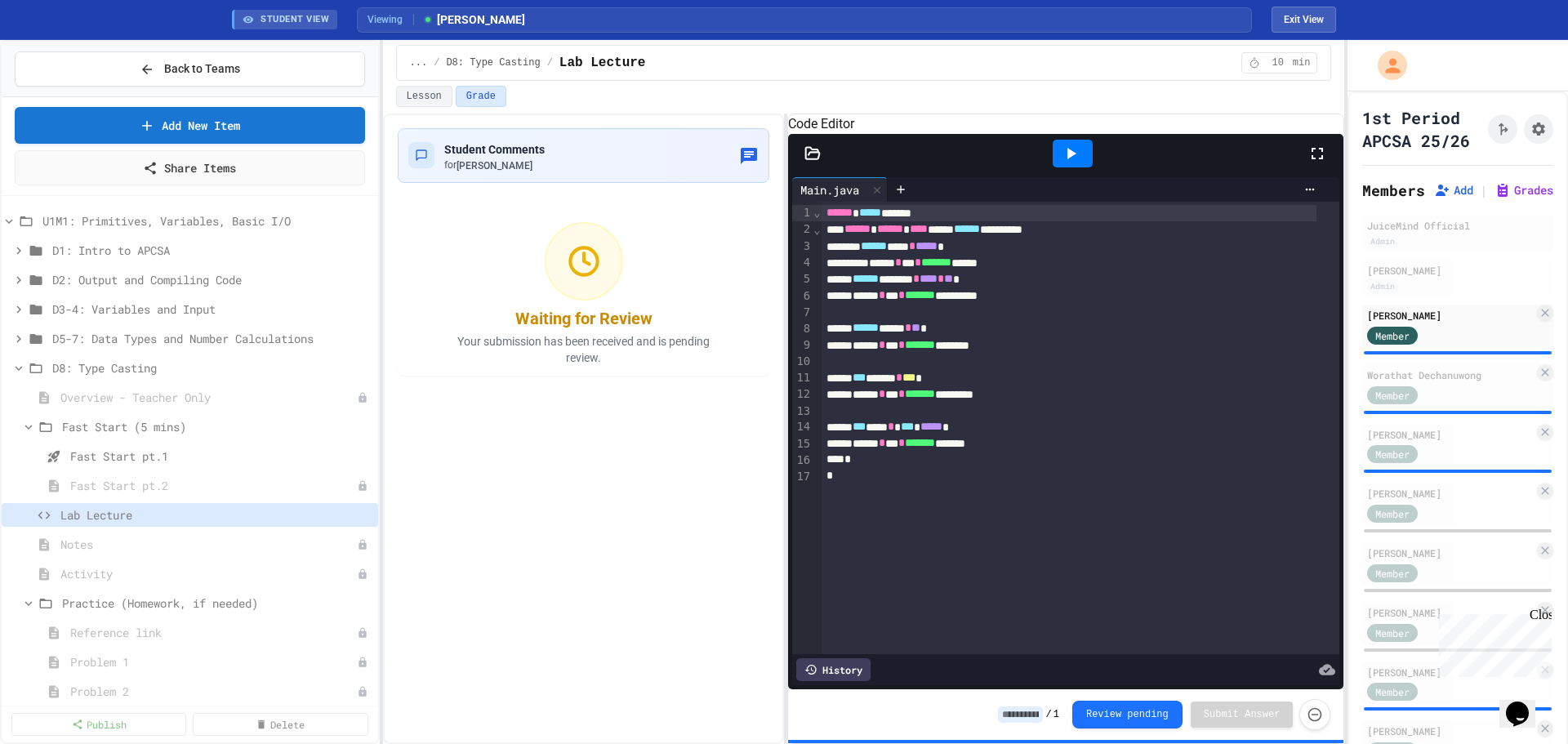
click at [1056, 271] on div "****** * *** * ******* ******" at bounding box center [1069, 263] width 496 height 16
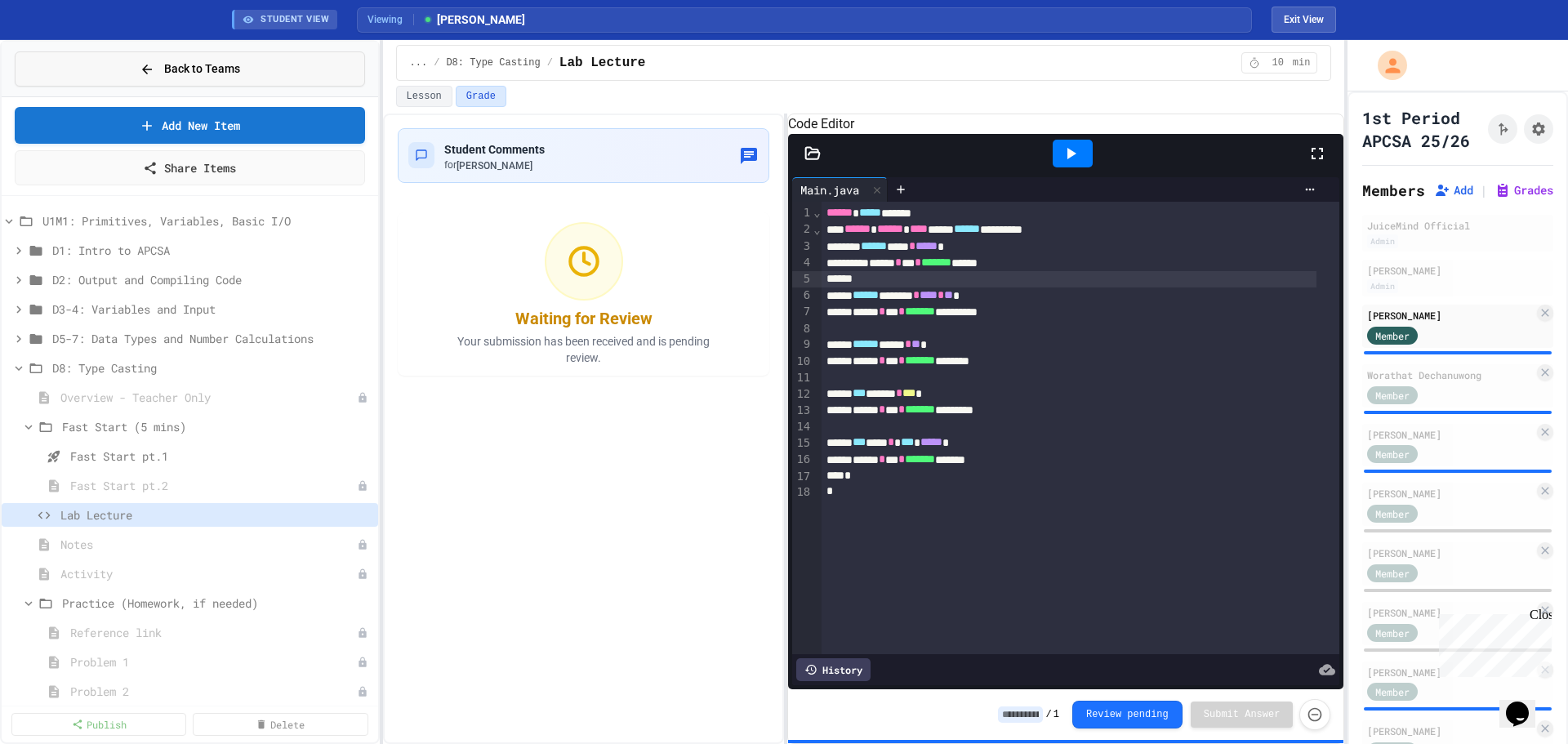
click at [237, 66] on span "Back to Teams" at bounding box center [202, 69] width 76 height 17
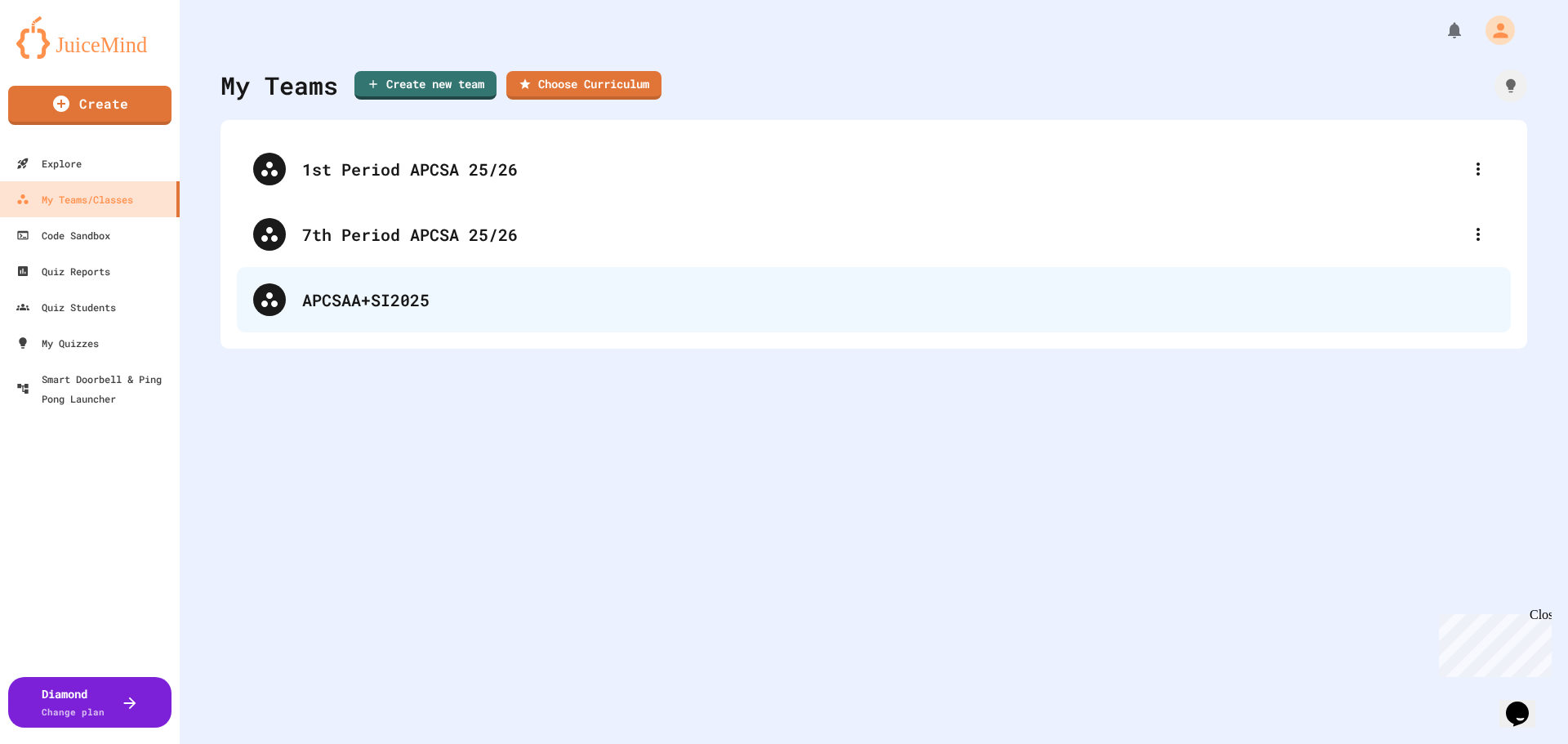
click at [563, 296] on div "APCSAA+SI2025" at bounding box center [899, 299] width 1192 height 24
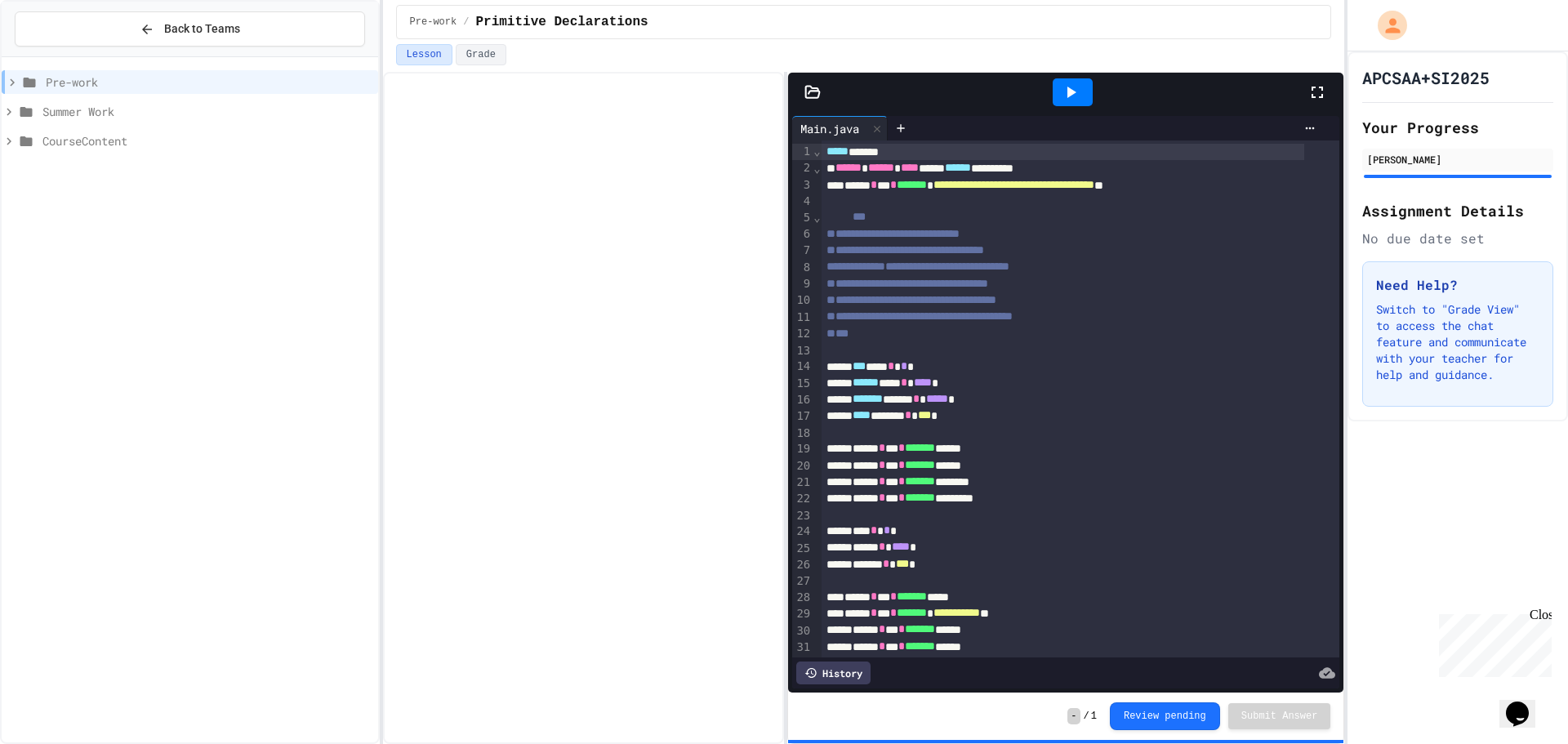
click at [102, 114] on span "Summer Work" at bounding box center [206, 111] width 329 height 17
click at [100, 114] on span "Summer Work" at bounding box center [206, 111] width 329 height 17
click at [99, 146] on span "CourseContent" at bounding box center [206, 141] width 329 height 17
click at [95, 107] on span "Summer Work" at bounding box center [206, 111] width 329 height 17
click at [81, 148] on span "Day 1" at bounding box center [211, 141] width 319 height 17
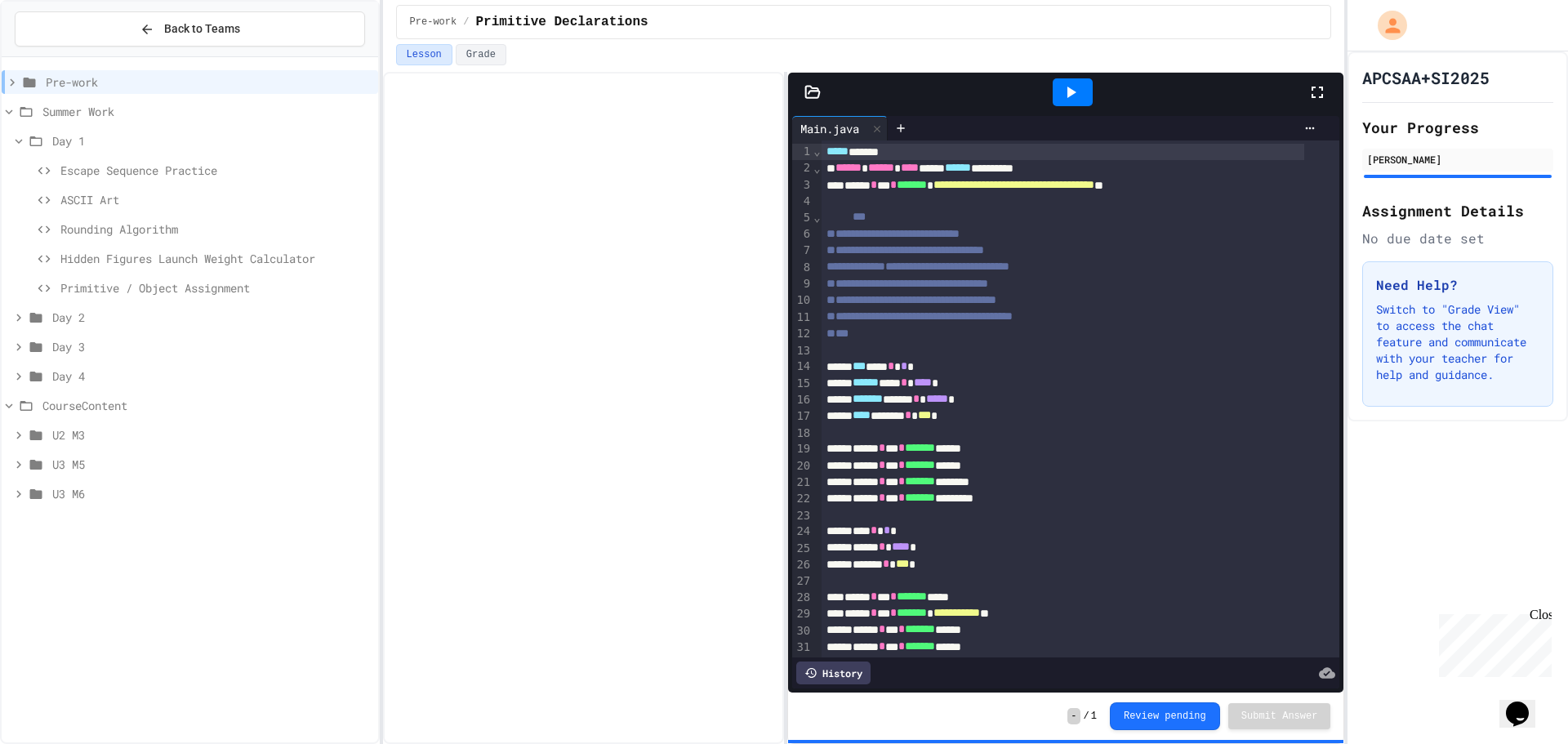
click at [150, 257] on span "Hidden Figures Launch Weight Calculator" at bounding box center [216, 258] width 312 height 17
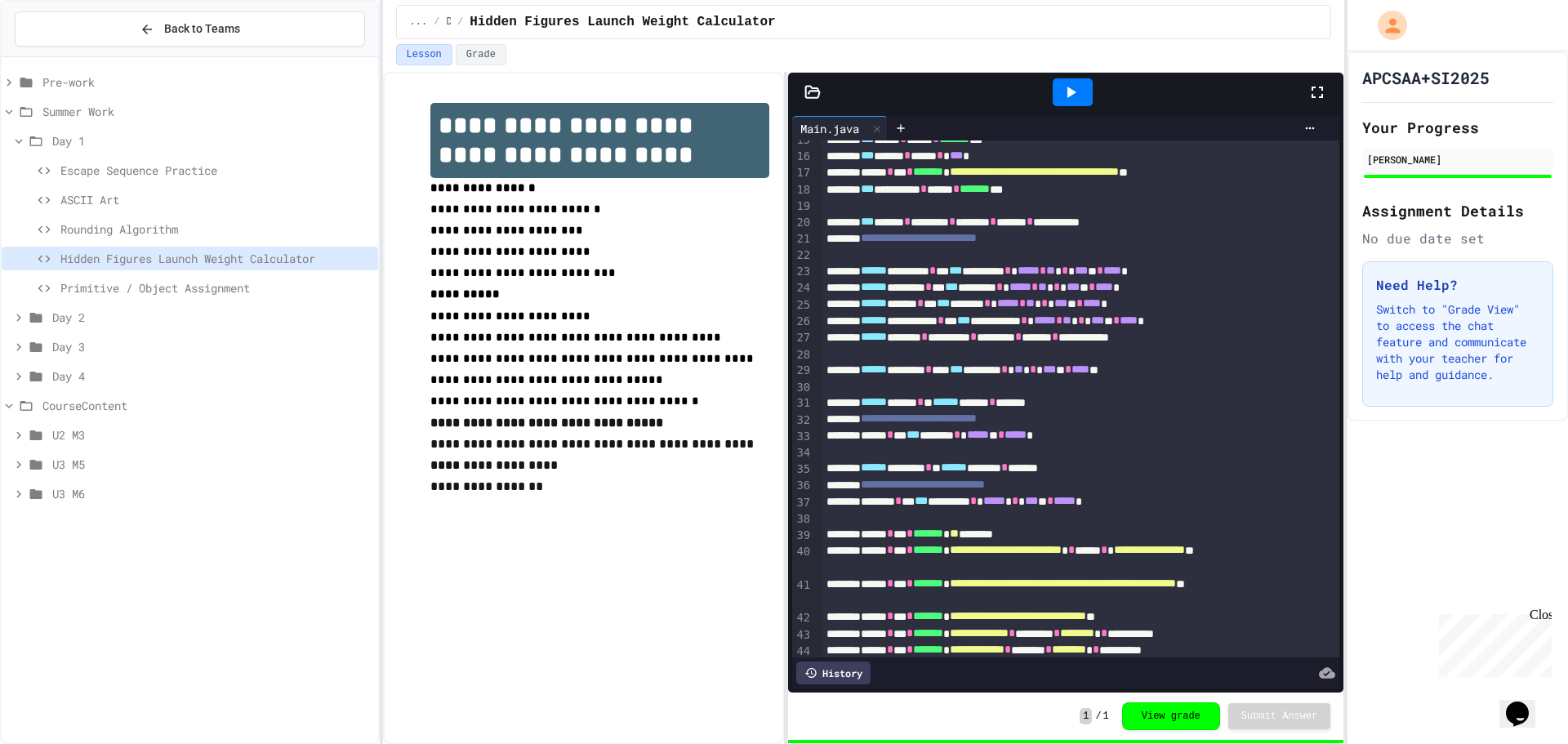
scroll to position [245, 0]
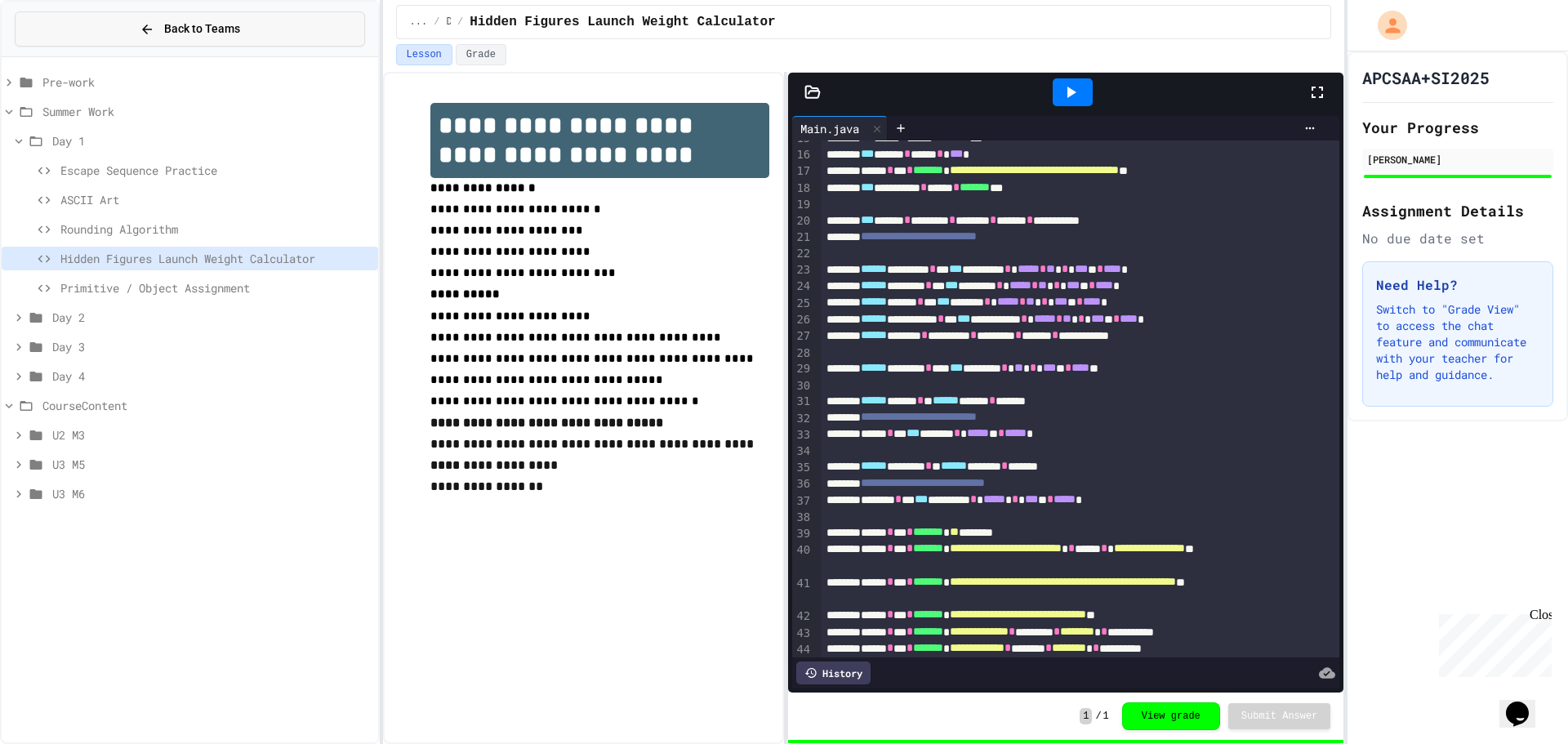
click at [192, 36] on span "Back to Teams" at bounding box center [202, 29] width 76 height 17
